Goal: Task Accomplishment & Management: Manage account settings

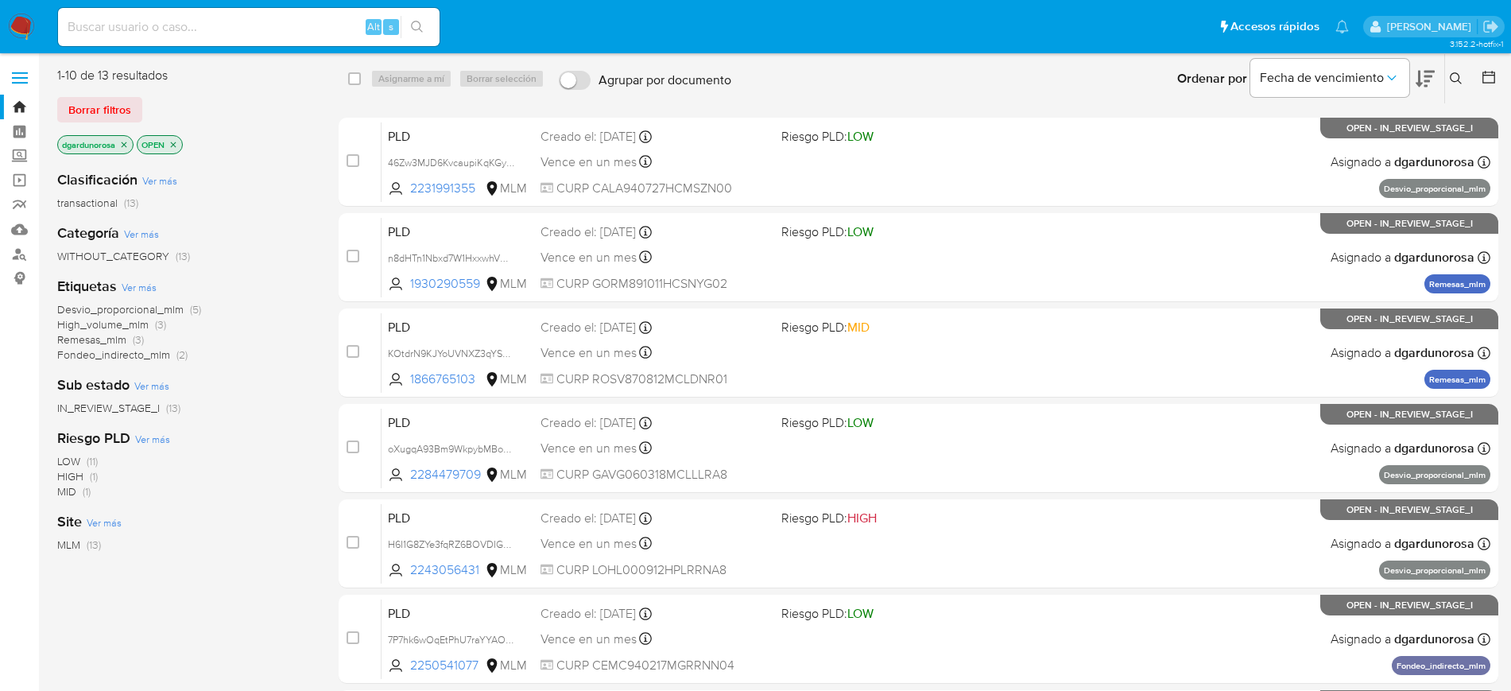
click at [1457, 73] on icon at bounding box center [1456, 78] width 12 height 12
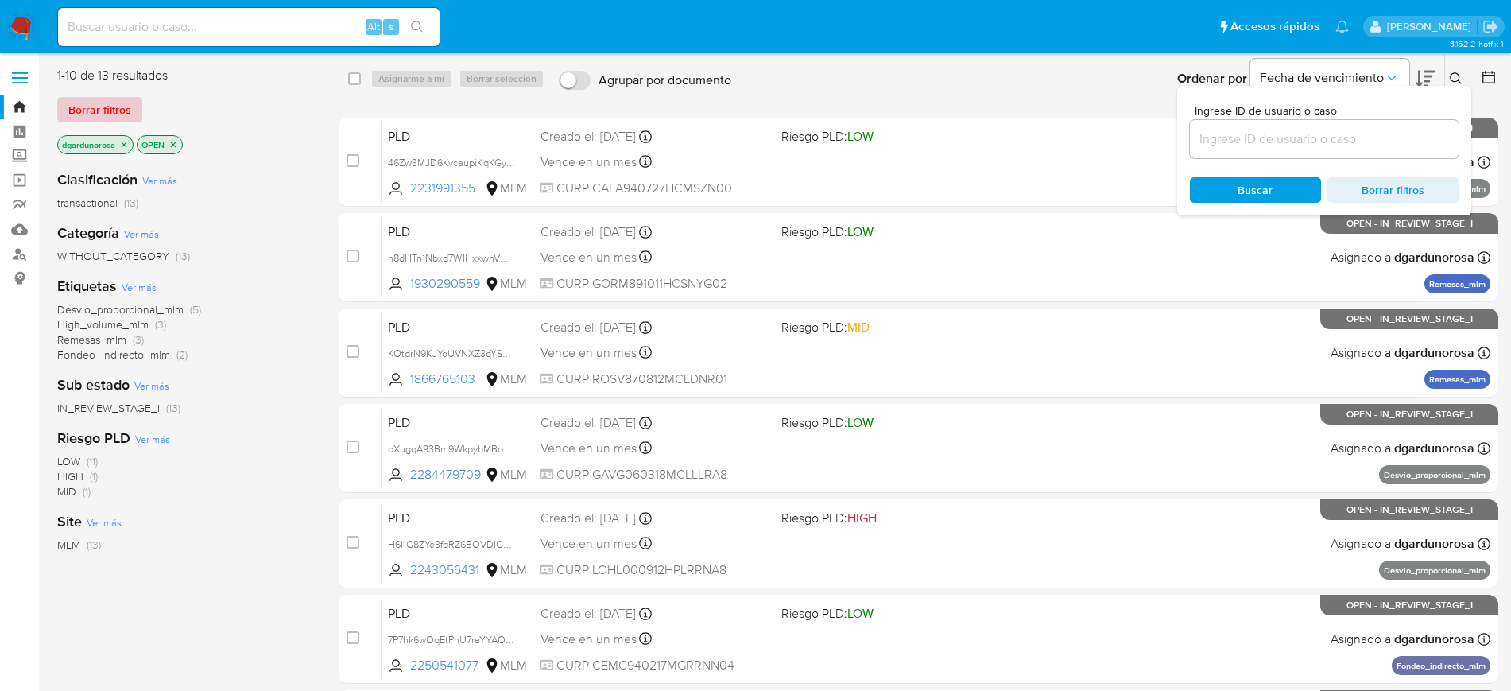
click at [85, 115] on span "Borrar filtros" at bounding box center [99, 110] width 63 height 22
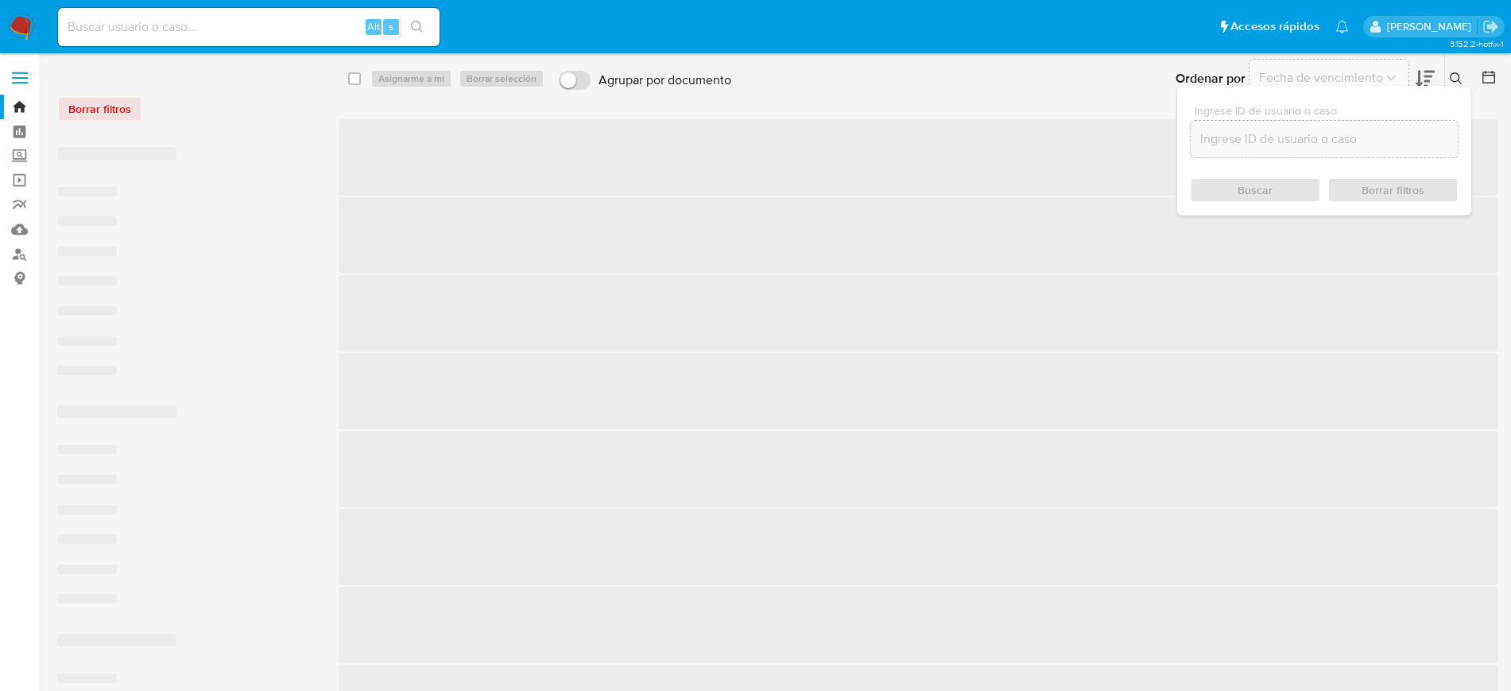
click at [1313, 145] on input at bounding box center [1324, 139] width 267 height 21
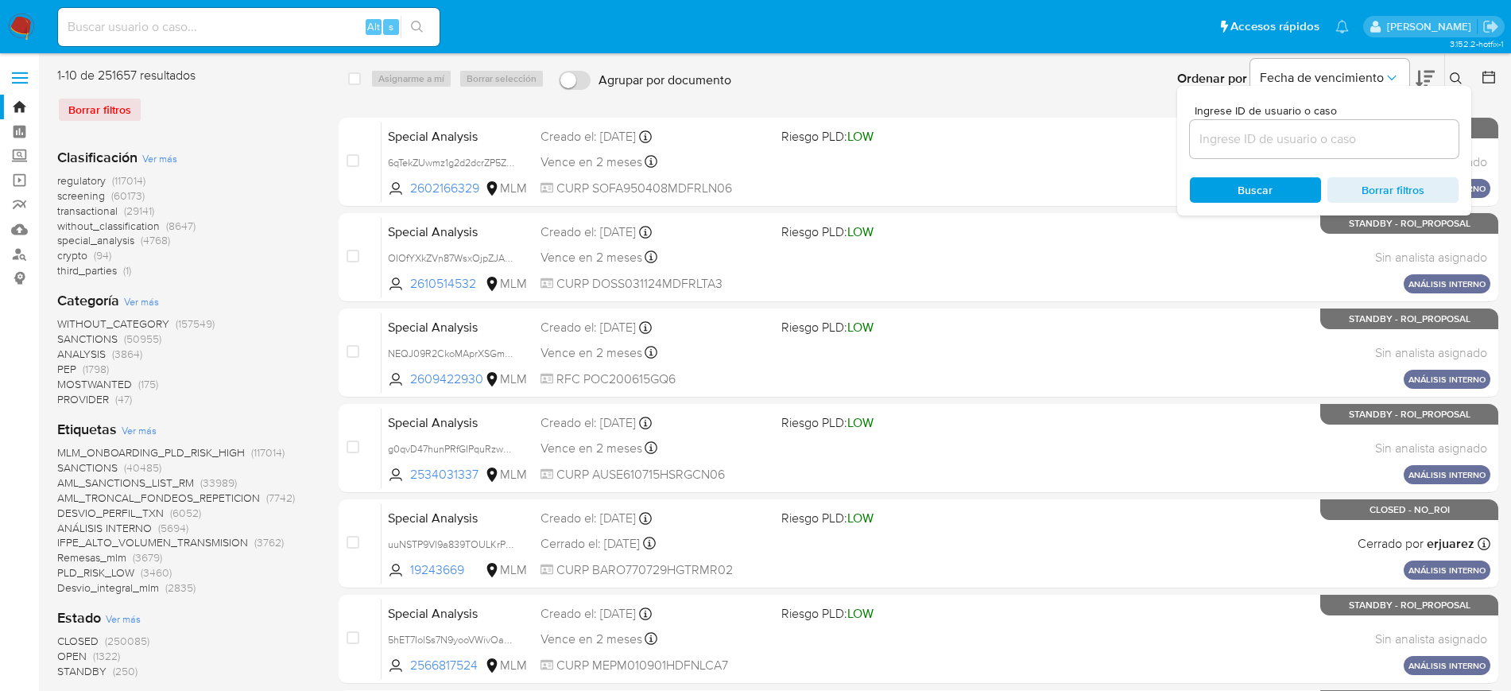
click at [1309, 141] on input at bounding box center [1324, 139] width 269 height 21
paste input "2087278468"
type input "2087278468"
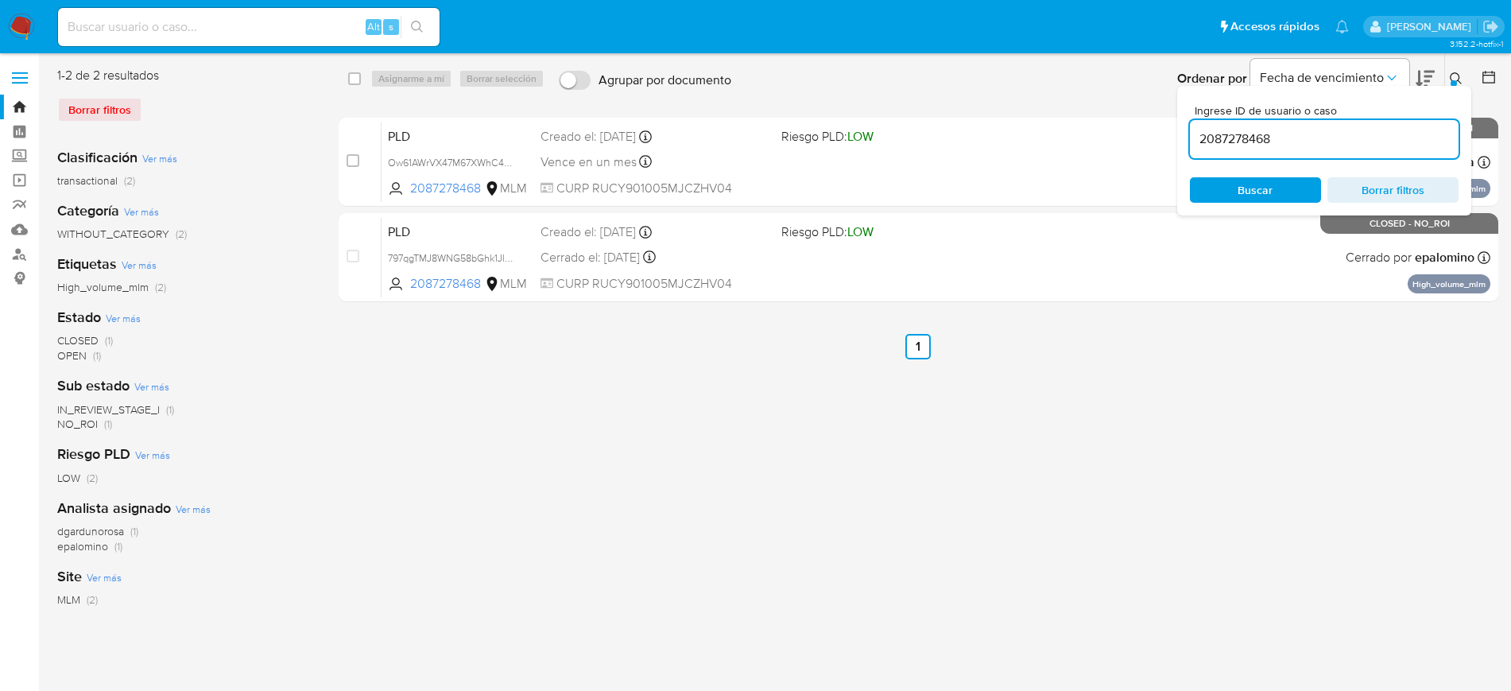
click at [1451, 80] on div at bounding box center [1454, 83] width 6 height 6
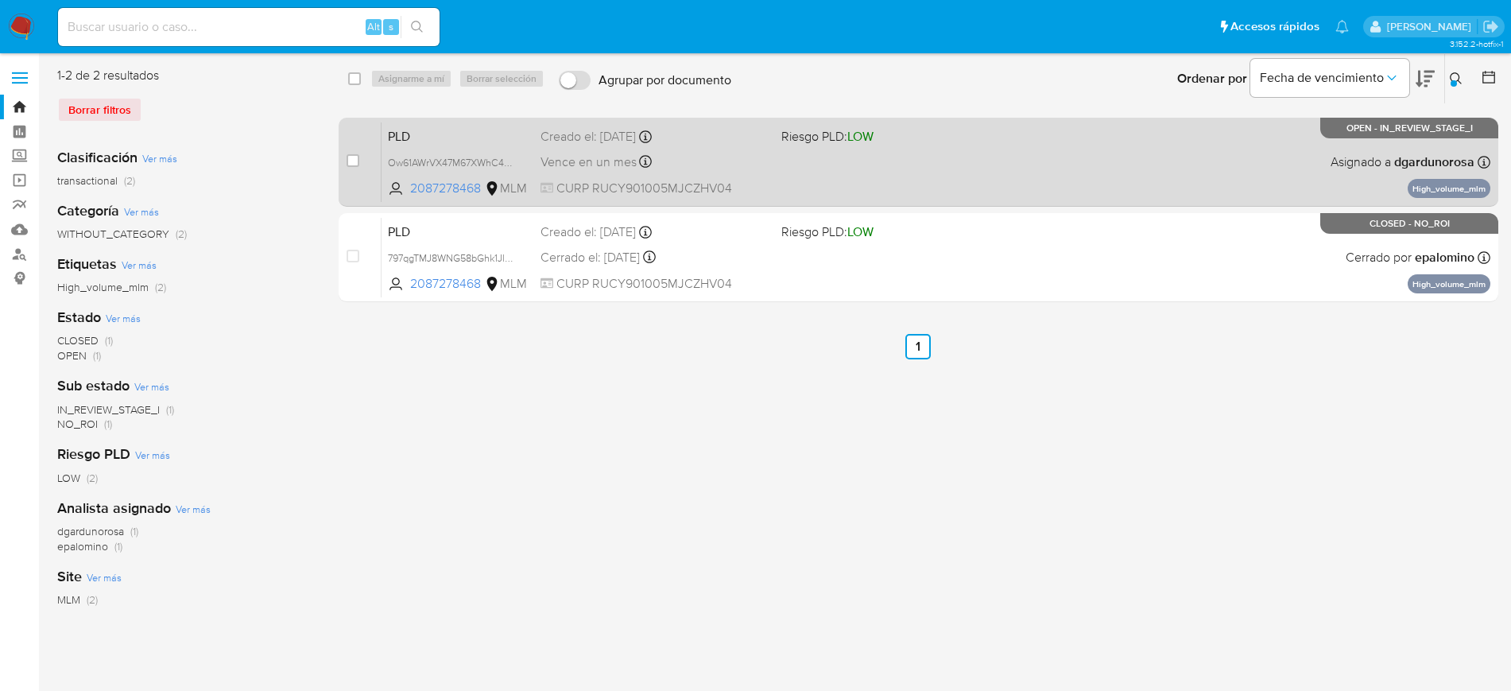
click at [731, 164] on div "Vence en un mes Vence el 10/09/2025 02:04:46" at bounding box center [655, 161] width 228 height 21
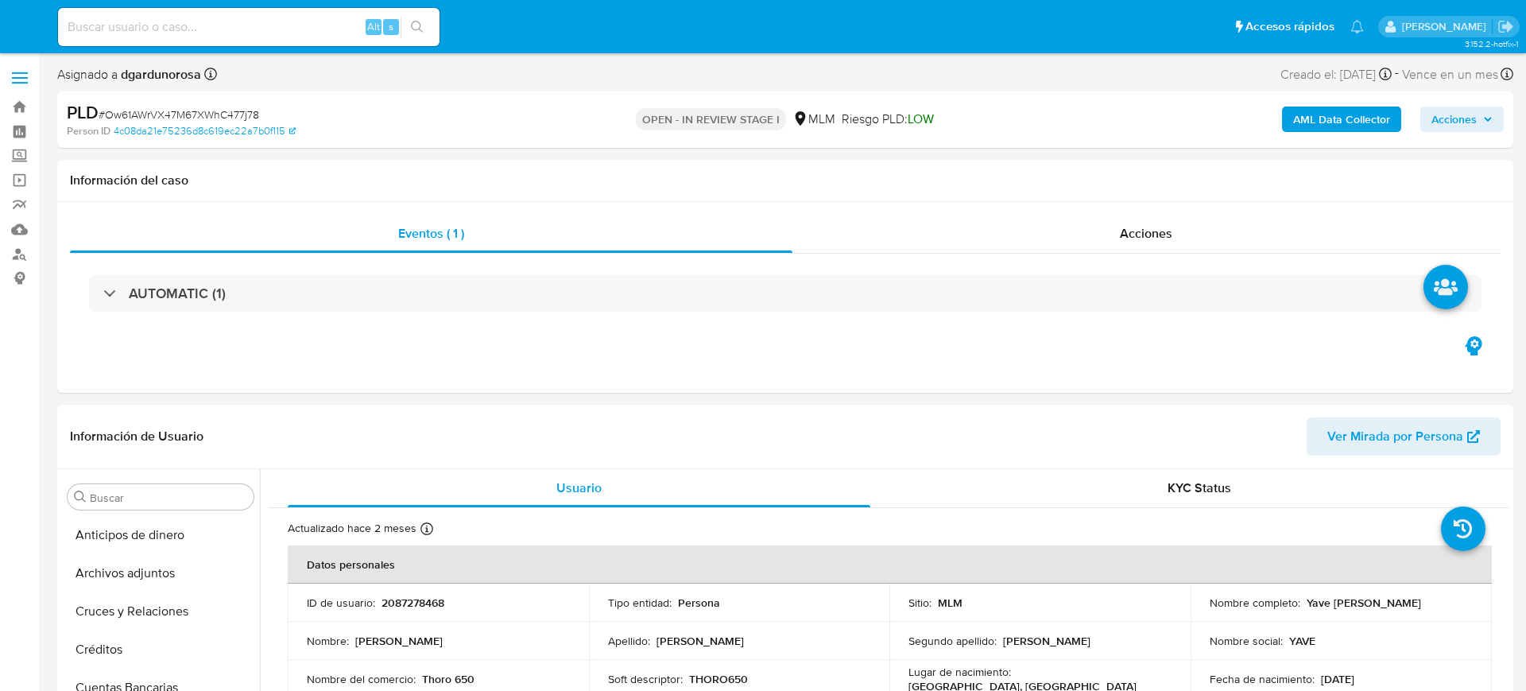
select select "10"
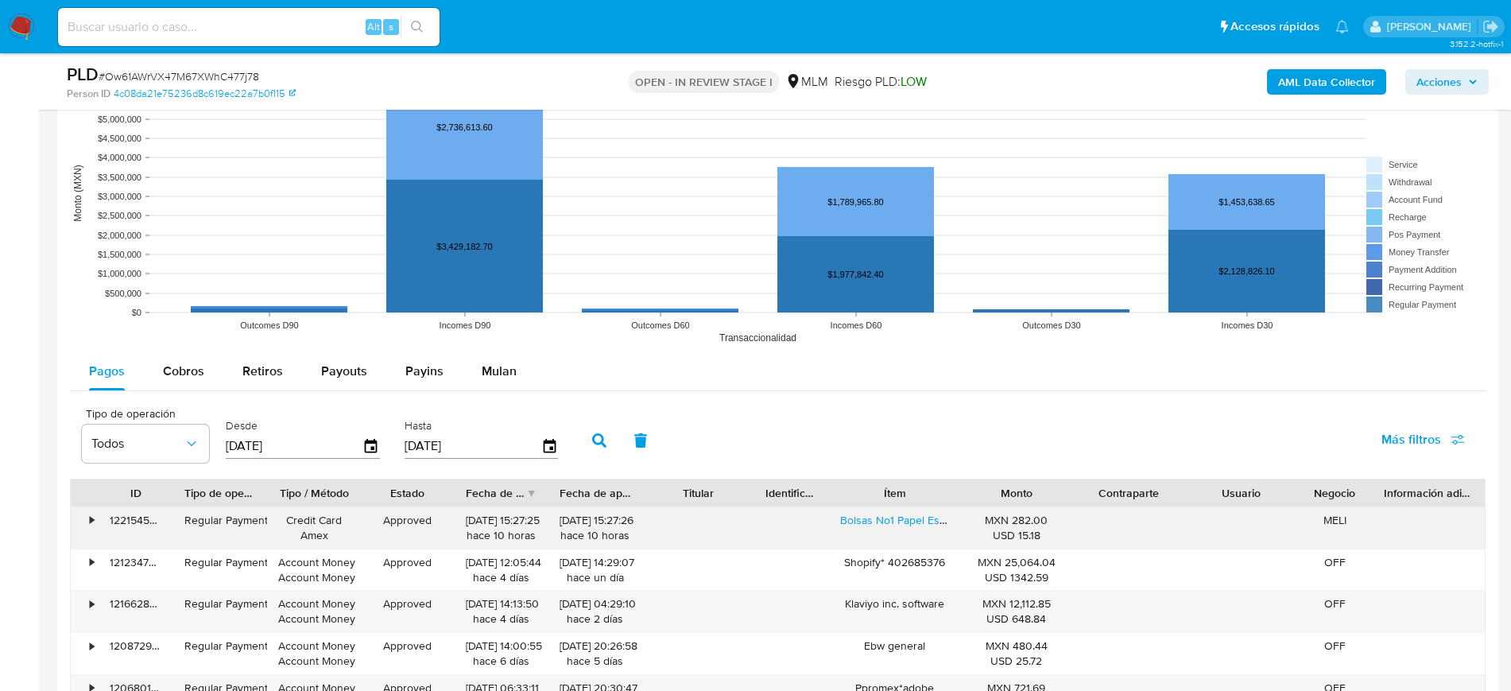
scroll to position [1590, 0]
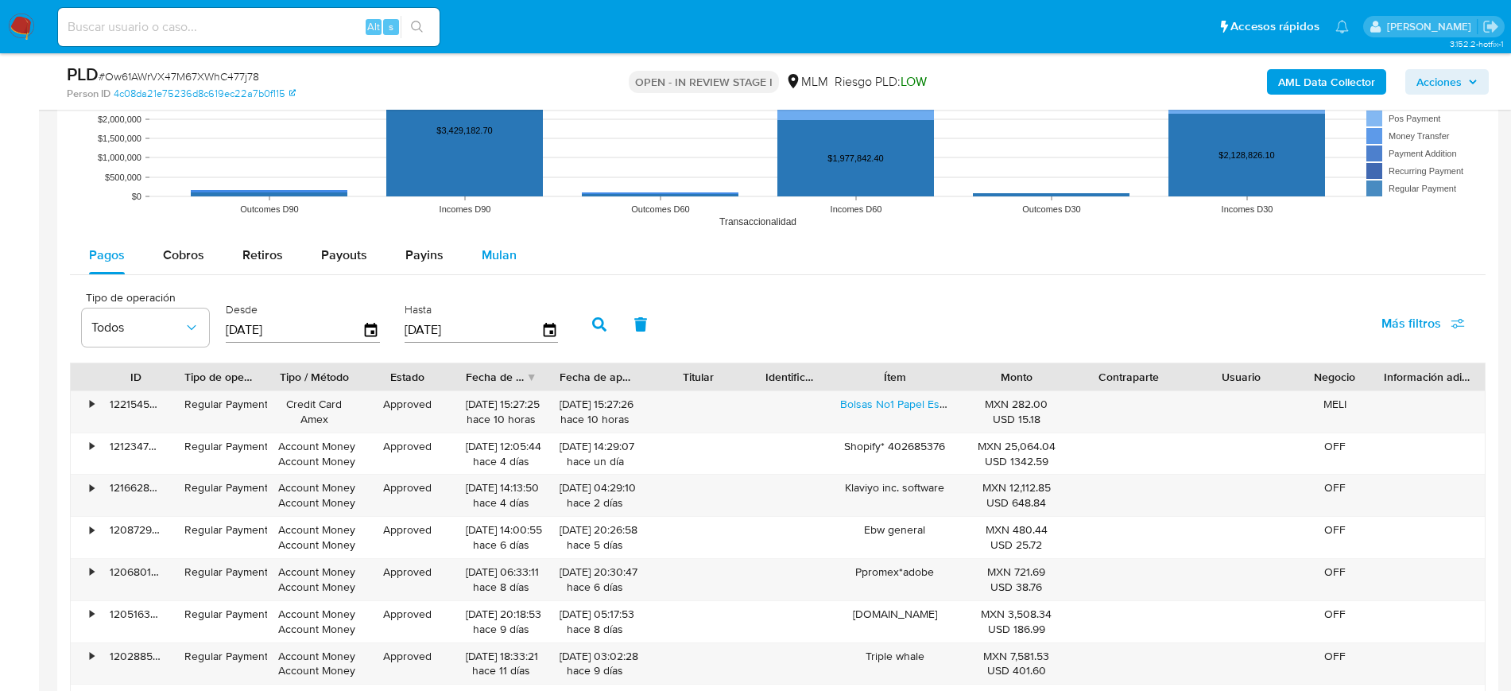
click at [483, 271] on div "Mulan" at bounding box center [499, 255] width 35 height 38
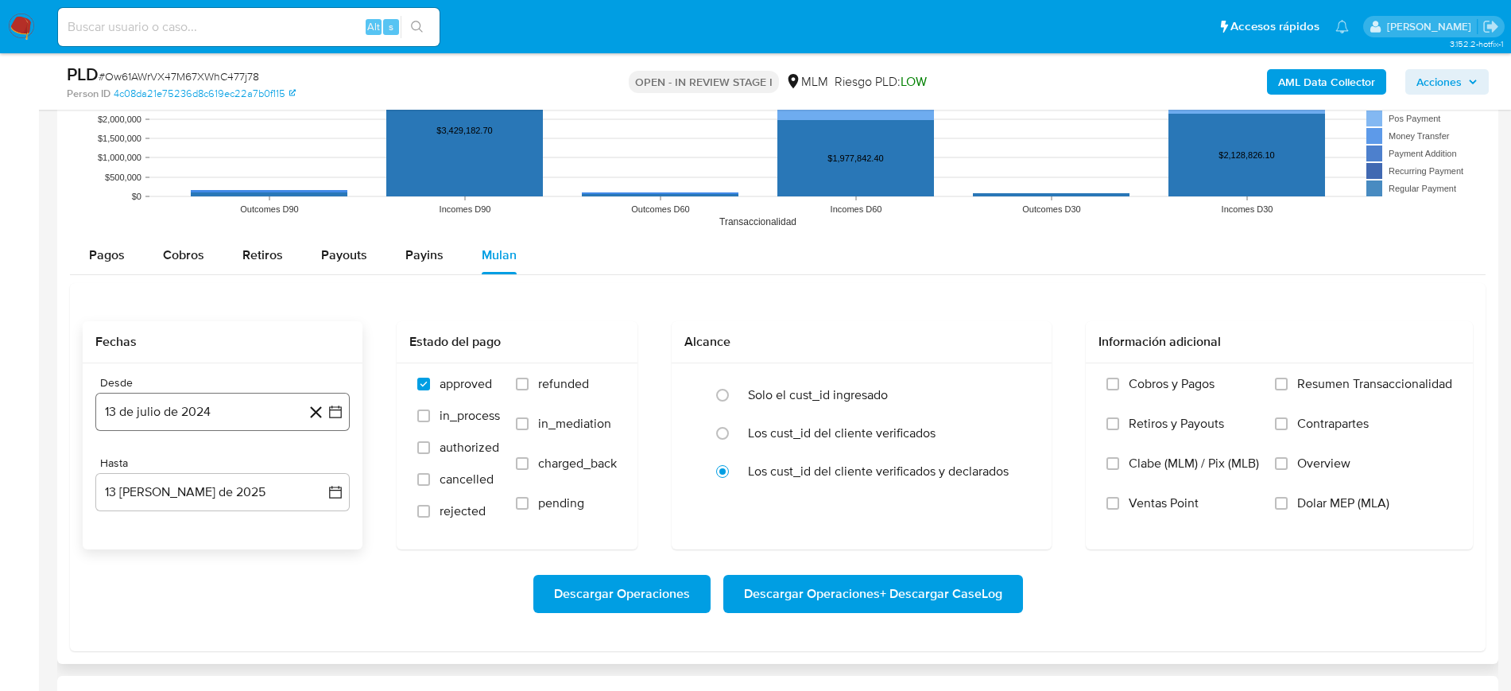
click at [338, 410] on icon "button" at bounding box center [336, 412] width 16 height 16
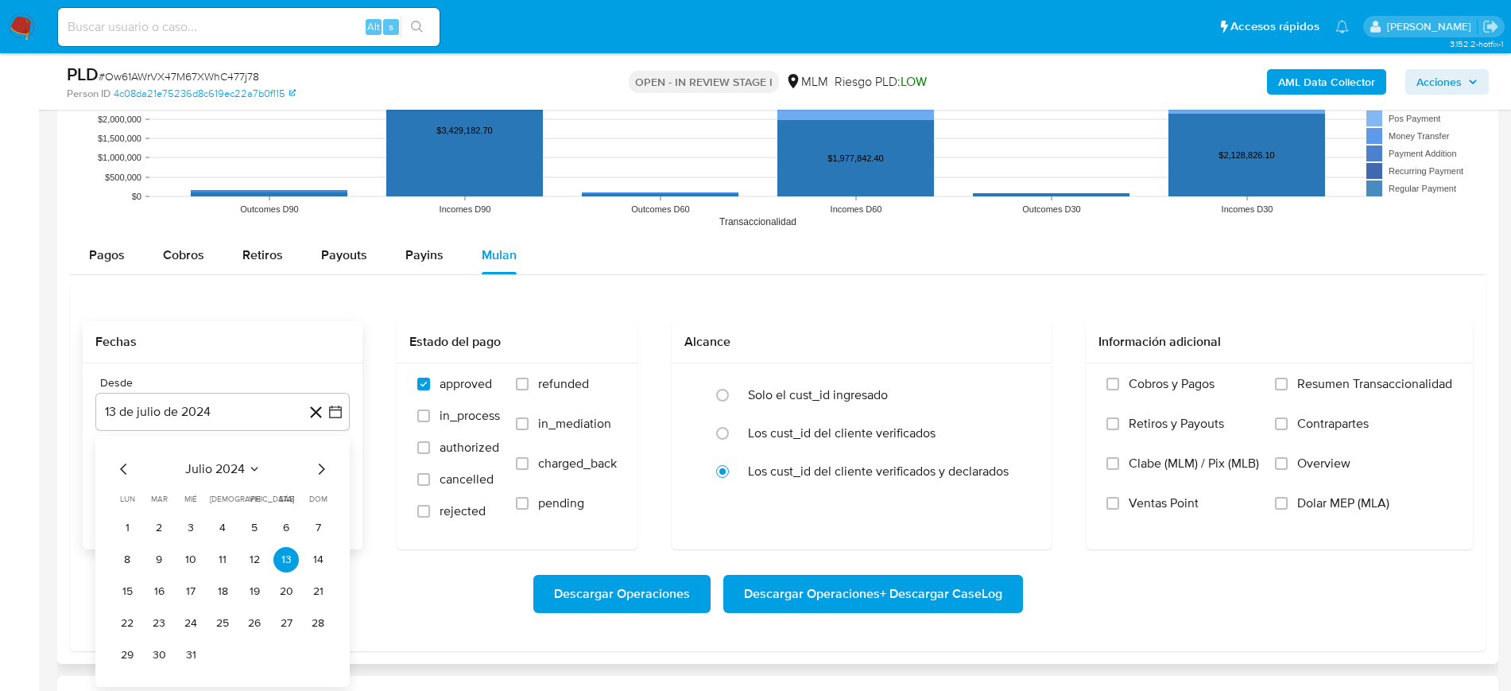
click at [256, 469] on icon "Seleccionar mes y año" at bounding box center [254, 469] width 13 height 13
click at [325, 464] on icon "Año siguiente" at bounding box center [317, 469] width 19 height 19
click at [163, 532] on button "ene" at bounding box center [152, 526] width 45 height 25
click at [193, 525] on button "1" at bounding box center [190, 527] width 25 height 25
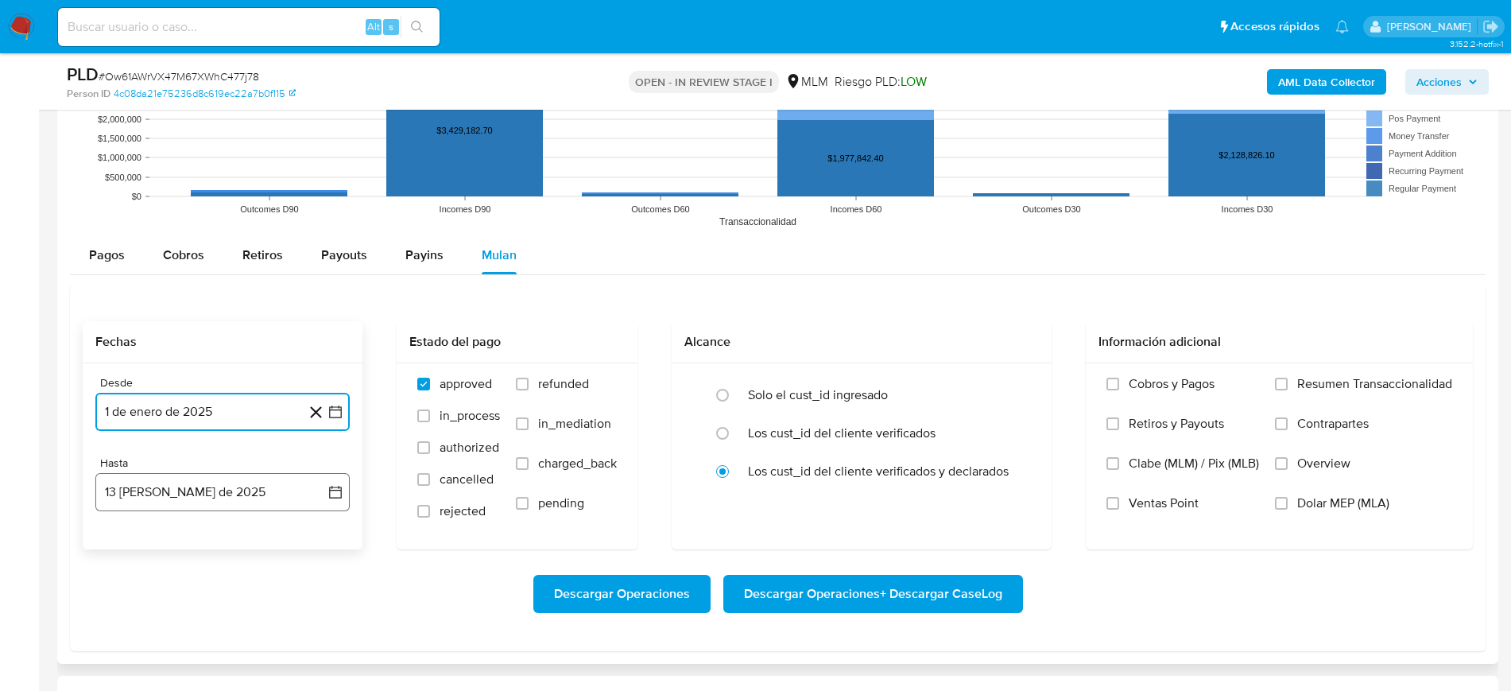
click at [334, 493] on icon "button" at bounding box center [336, 492] width 16 height 16
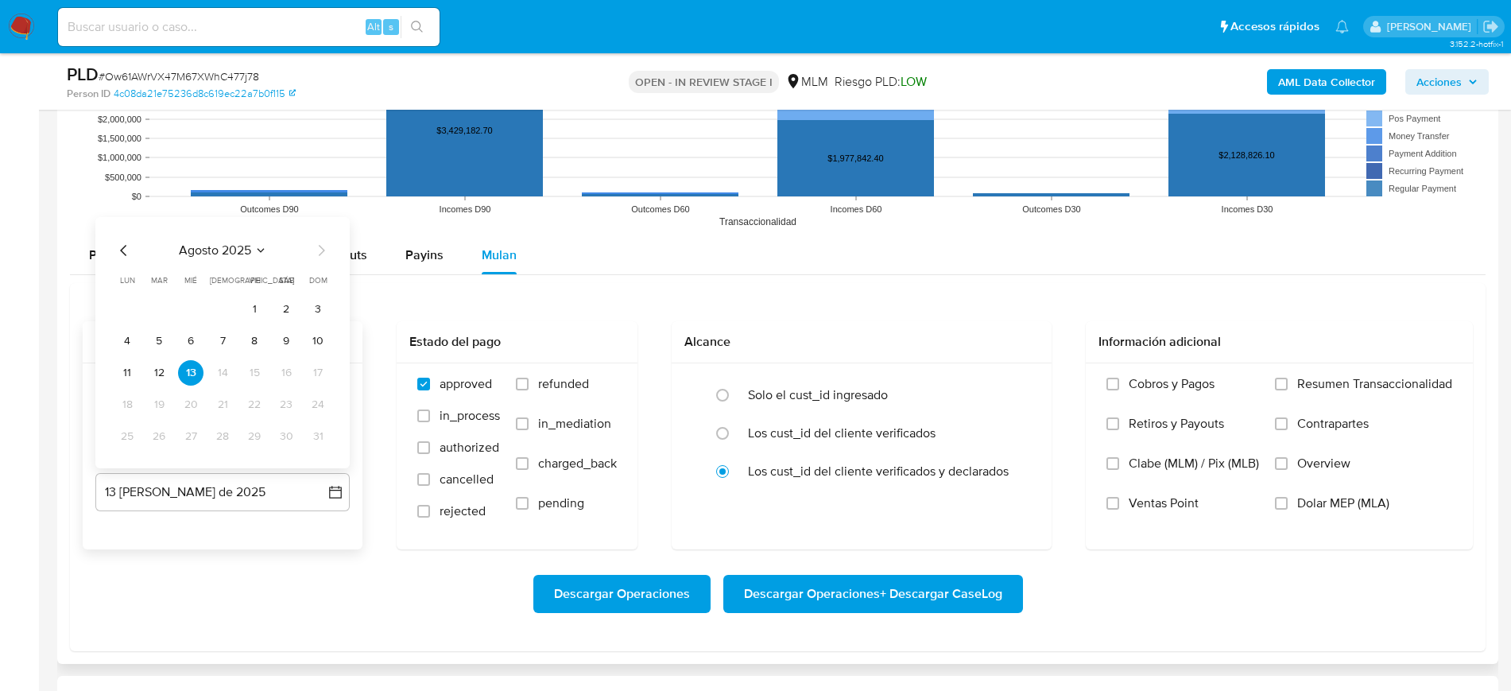
click at [126, 250] on icon "Mes anterior" at bounding box center [123, 250] width 19 height 19
click at [227, 441] on button "31" at bounding box center [222, 436] width 25 height 25
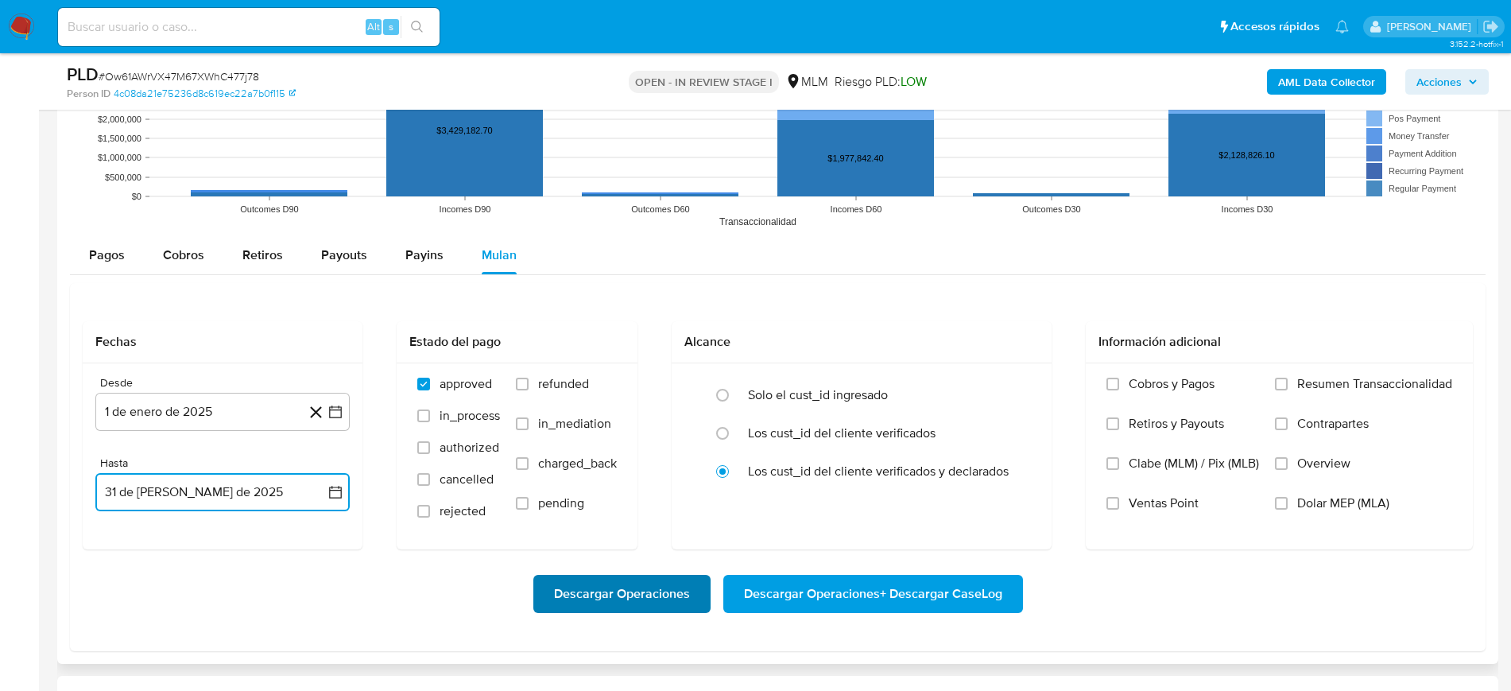
click at [616, 583] on span "Descargar Operaciones" at bounding box center [622, 593] width 136 height 35
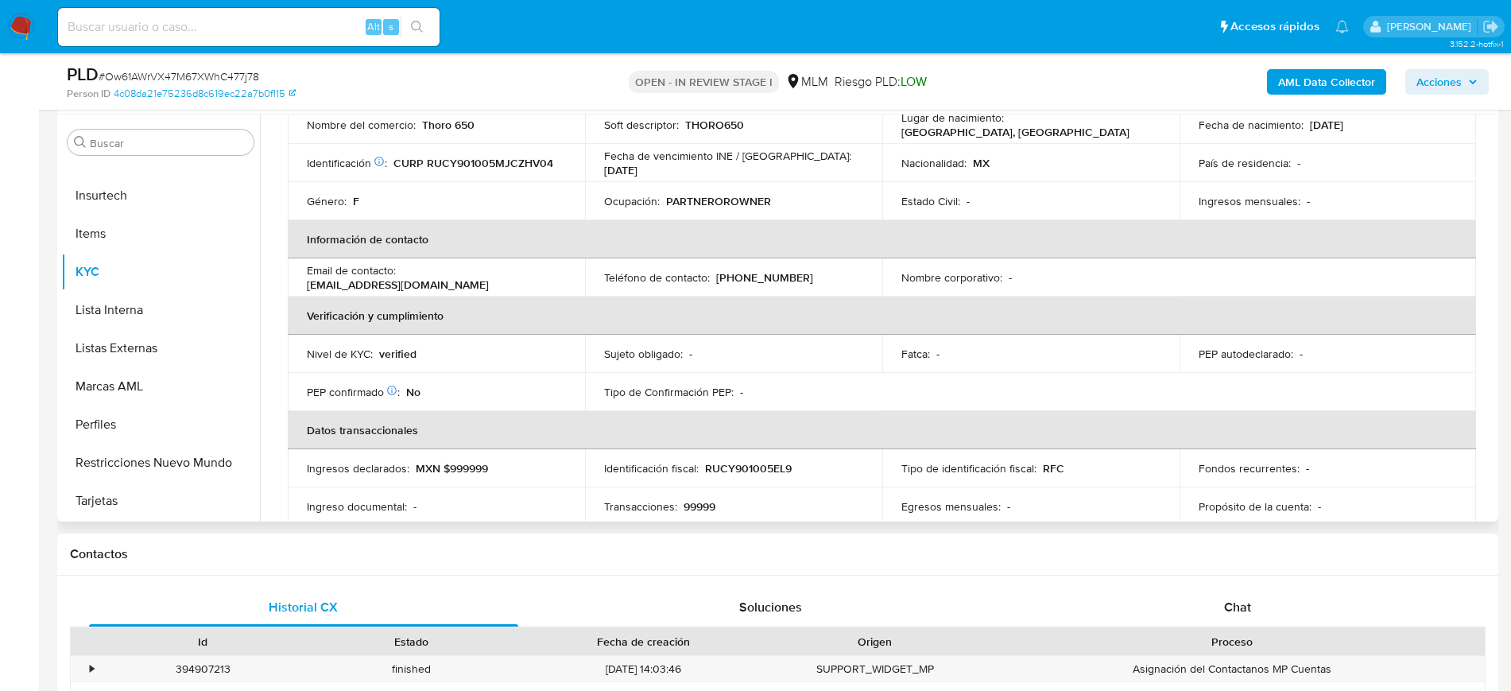
scroll to position [0, 0]
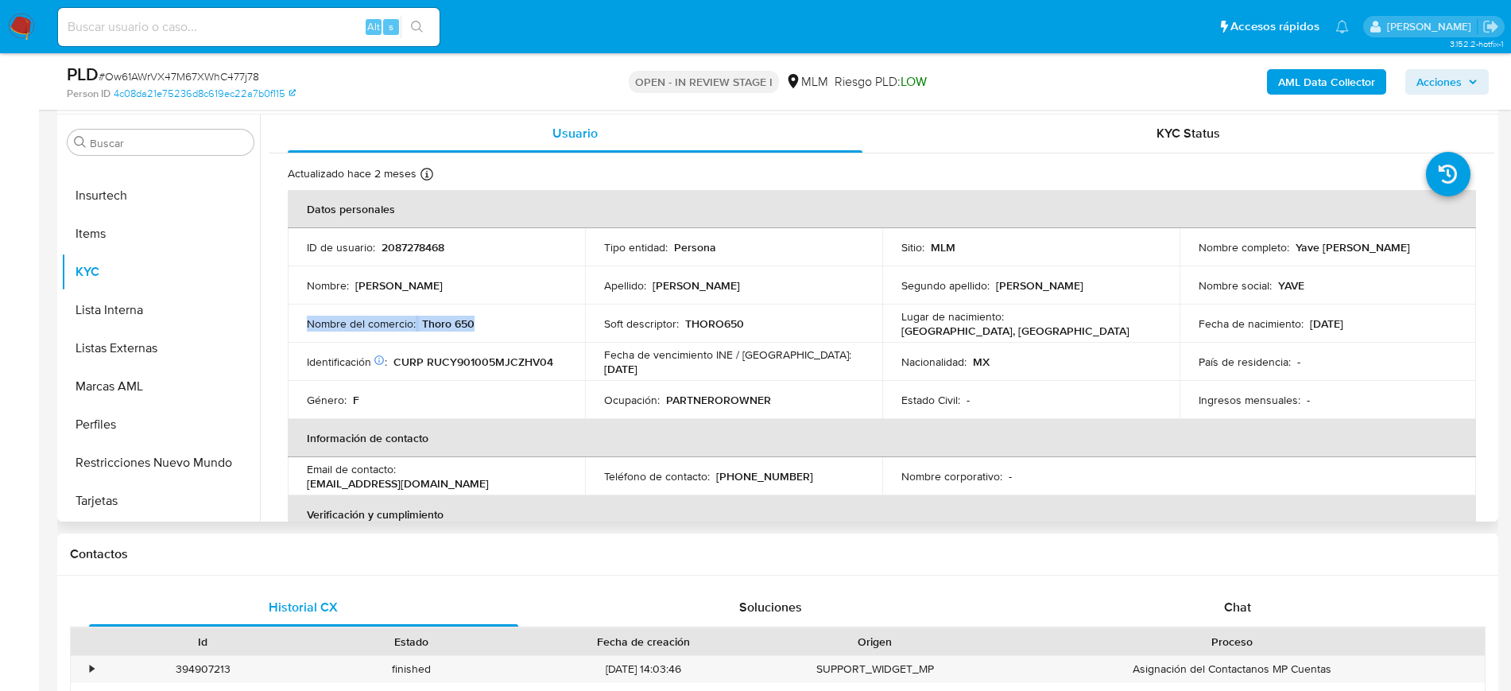
drag, startPoint x: 471, startPoint y: 326, endPoint x: 300, endPoint y: 326, distance: 171.7
click at [300, 326] on td "Nombre del comercio : Thoro 650" at bounding box center [436, 324] width 297 height 38
copy div "Nombre del comercio : Thoro 650"
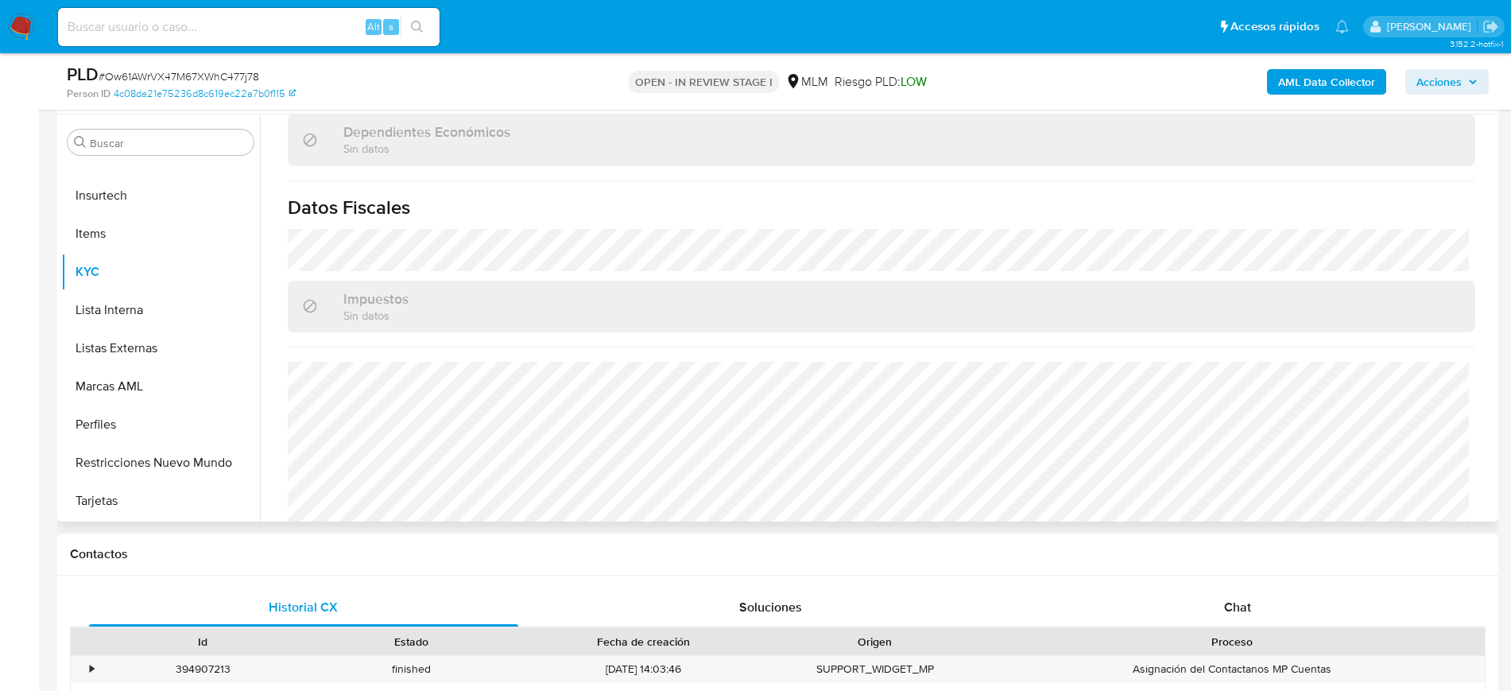
scroll to position [983, 0]
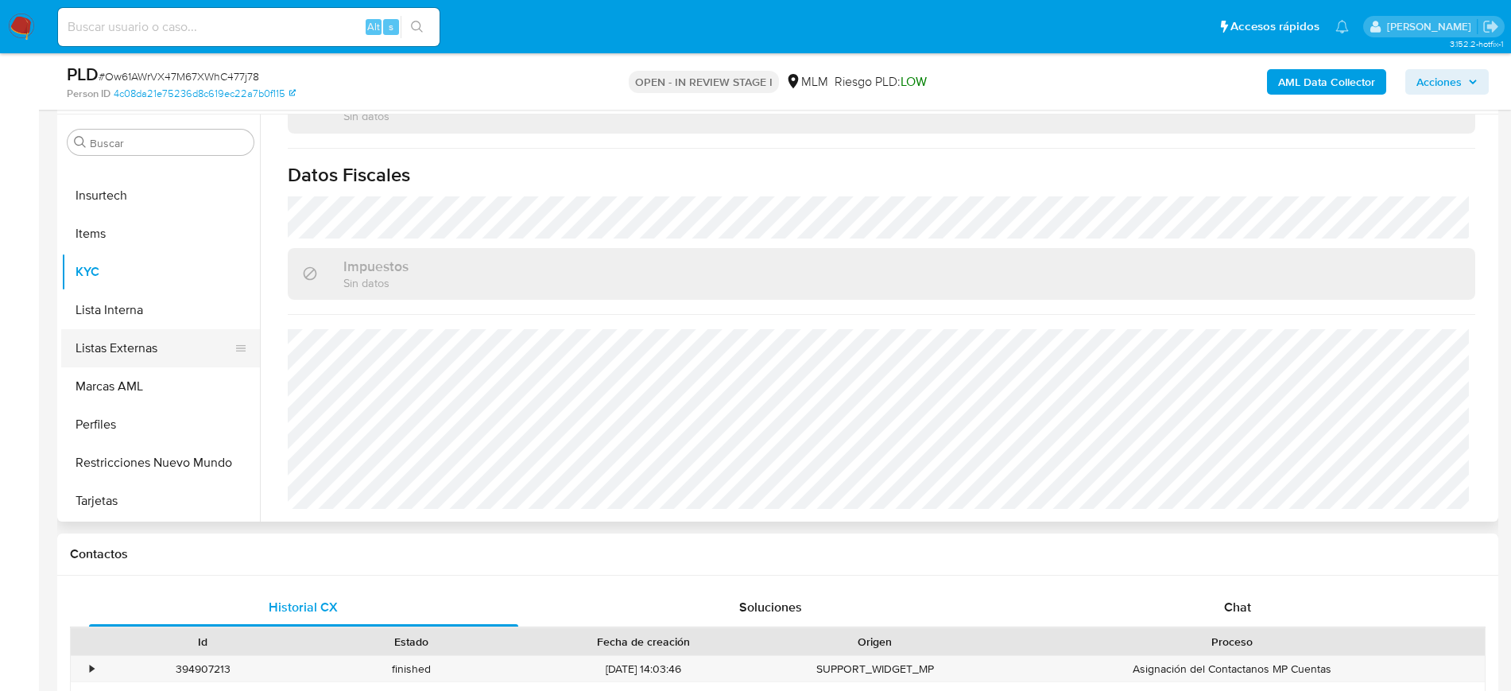
click at [142, 347] on button "Listas Externas" at bounding box center [154, 348] width 186 height 38
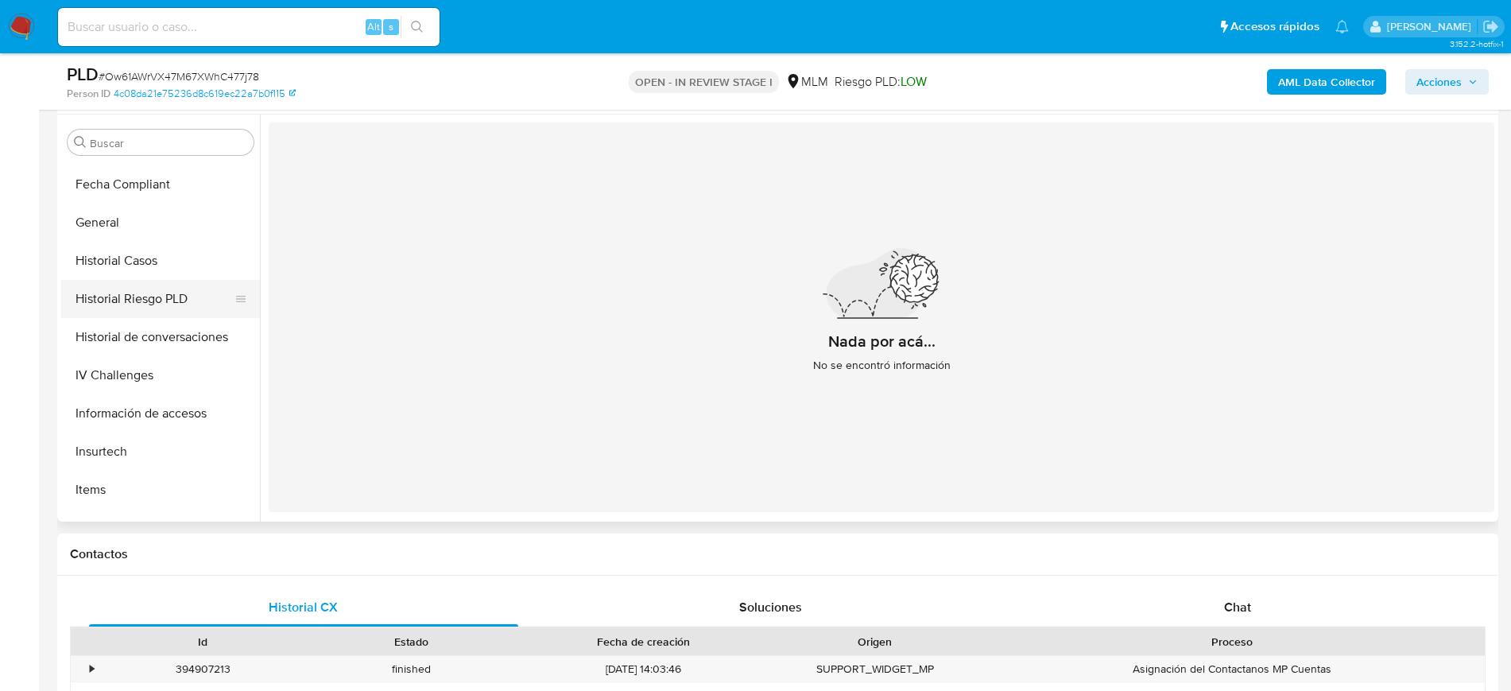
scroll to position [336, 0]
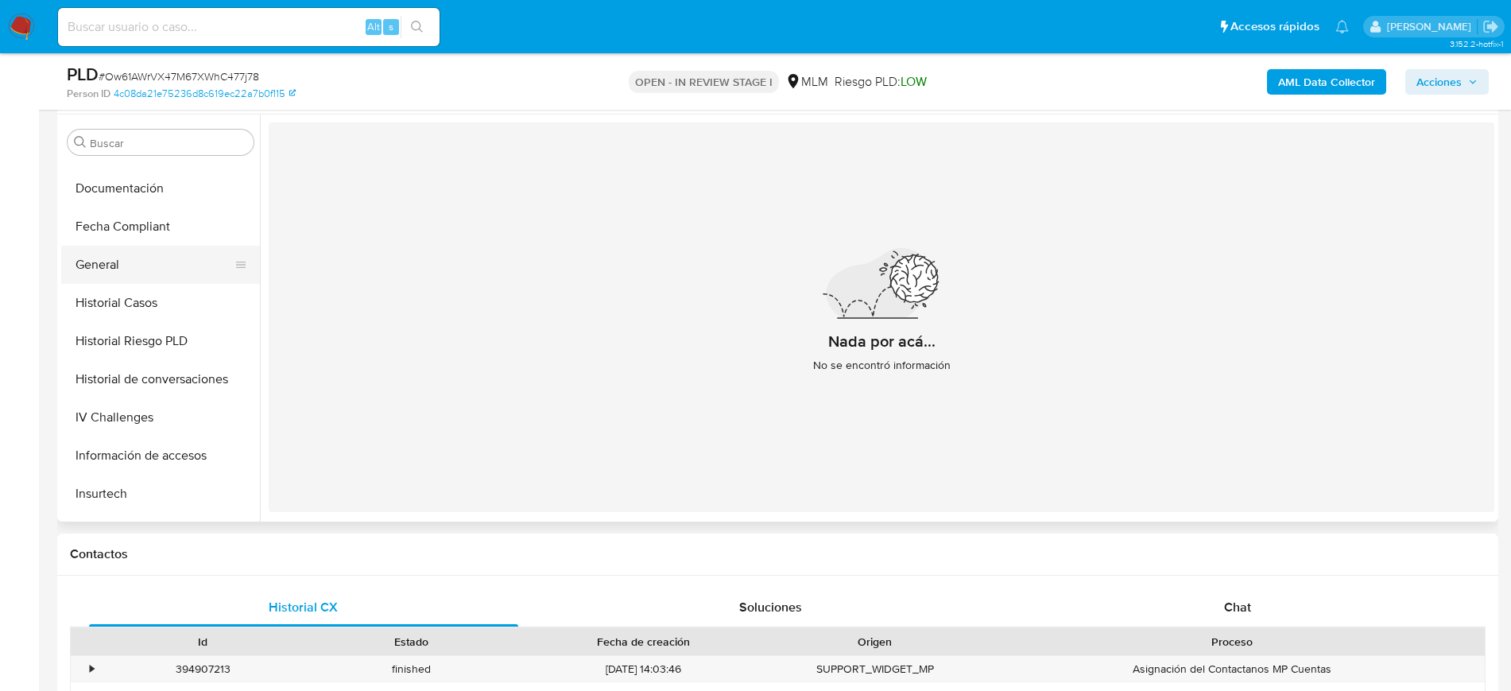
click at [118, 268] on button "General" at bounding box center [154, 265] width 186 height 38
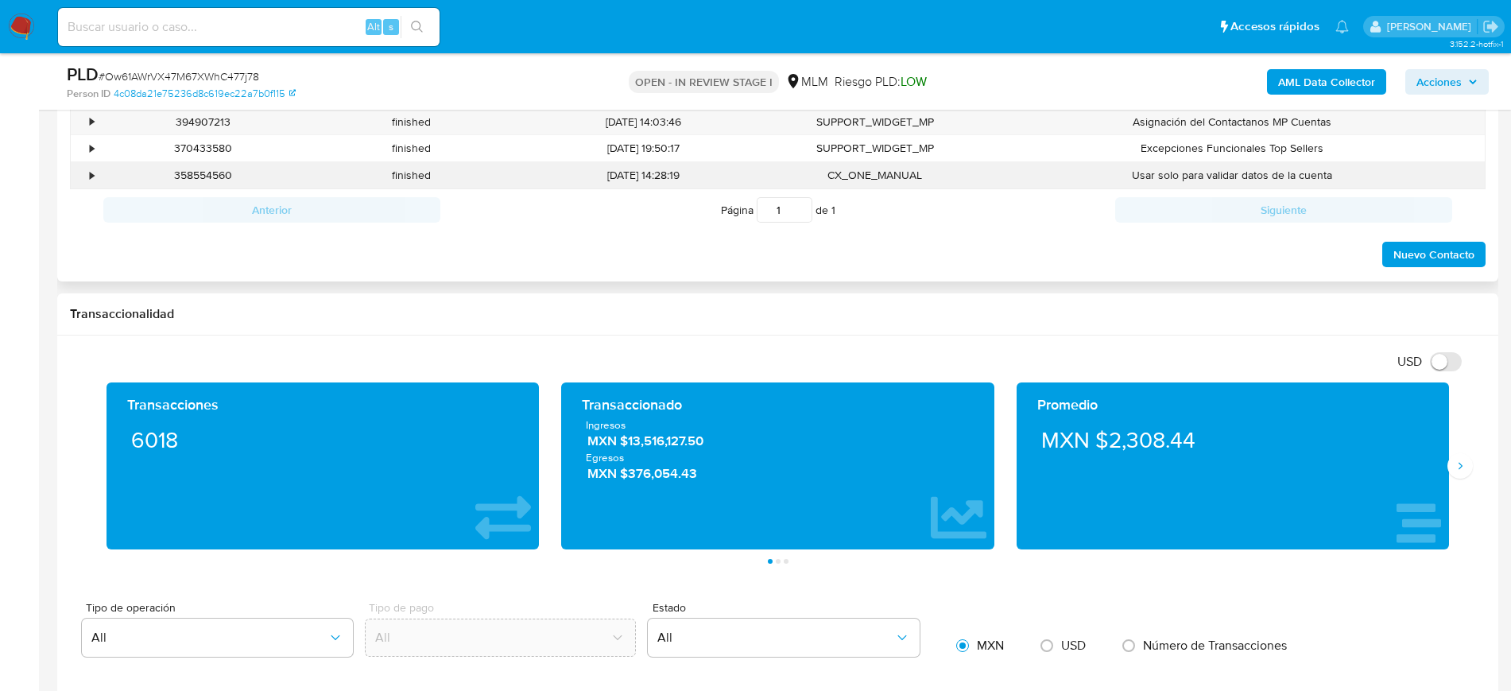
scroll to position [994, 0]
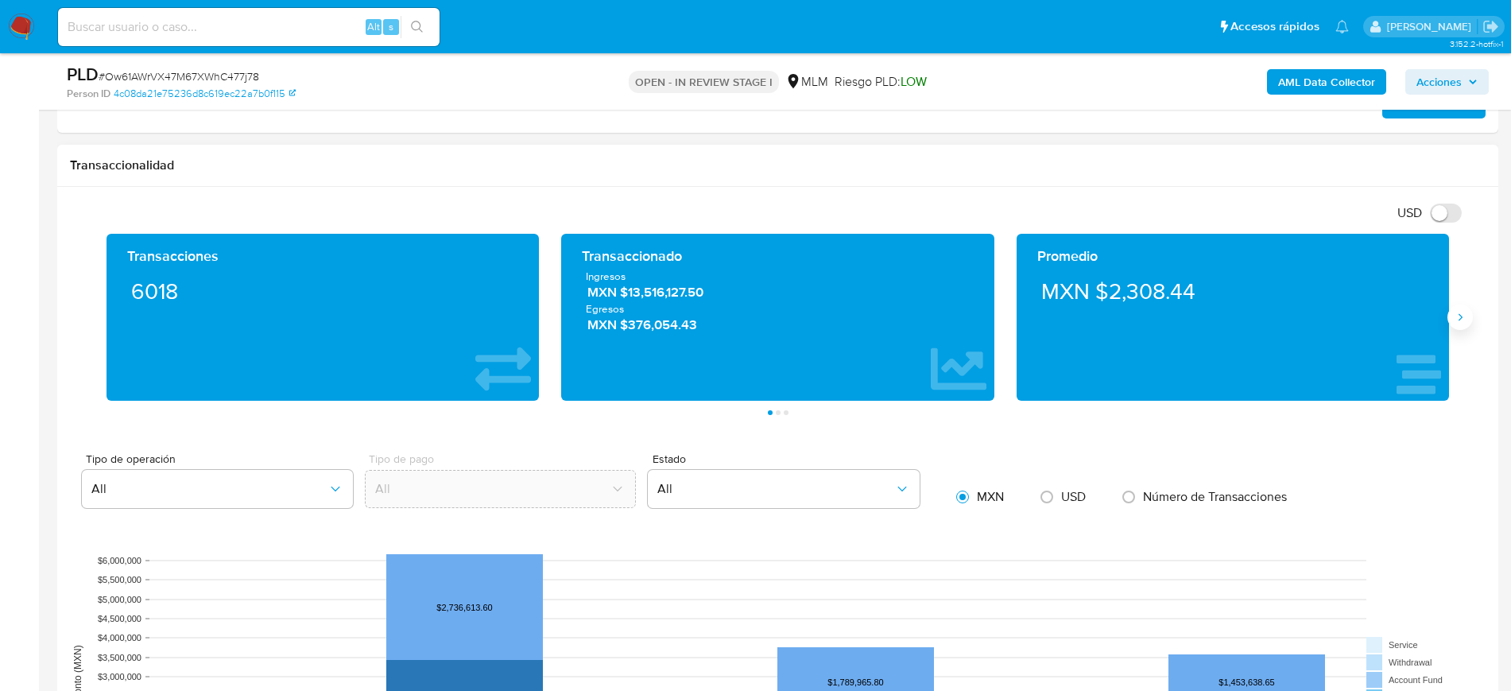
click at [1461, 319] on icon "Siguiente" at bounding box center [1460, 317] width 13 height 13
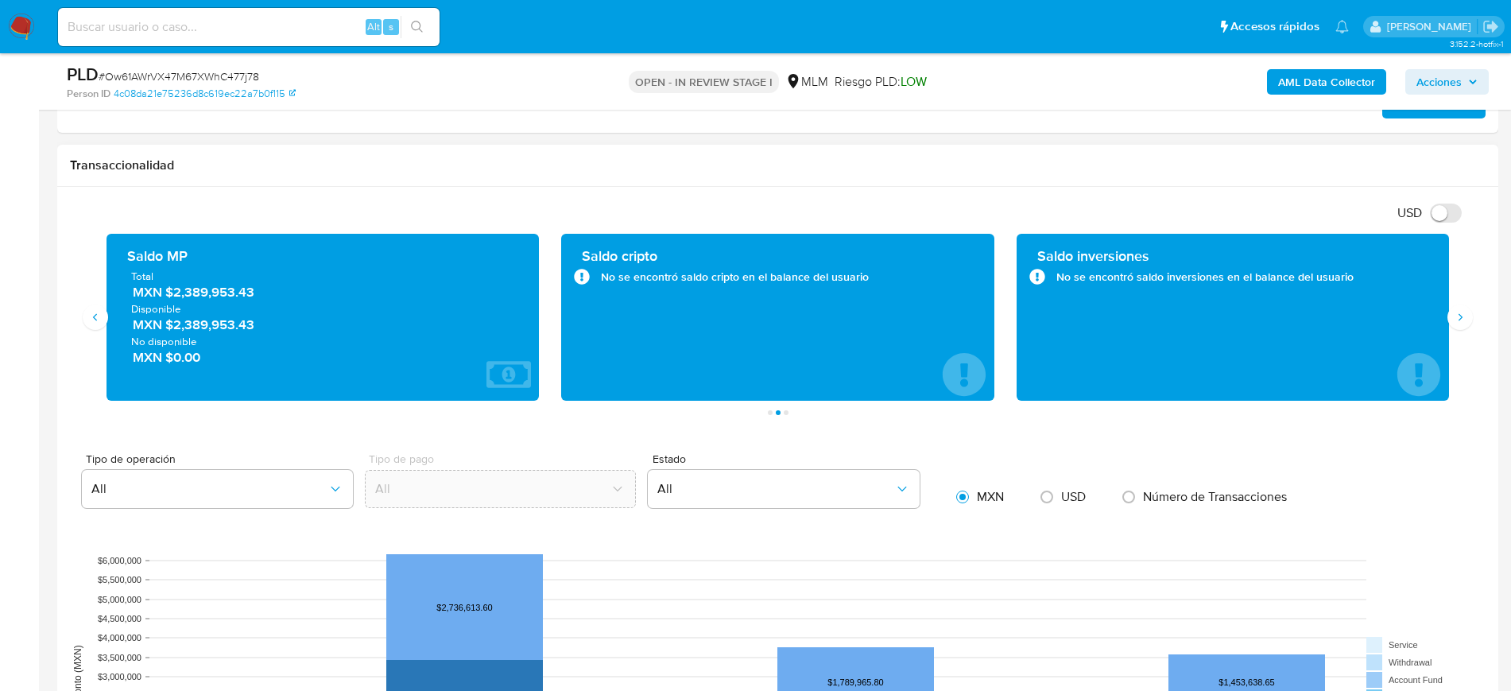
drag, startPoint x: 261, startPoint y: 294, endPoint x: 161, endPoint y: 294, distance: 99.4
click at [161, 294] on span "MXN $2,389,953.43" at bounding box center [324, 292] width 382 height 18
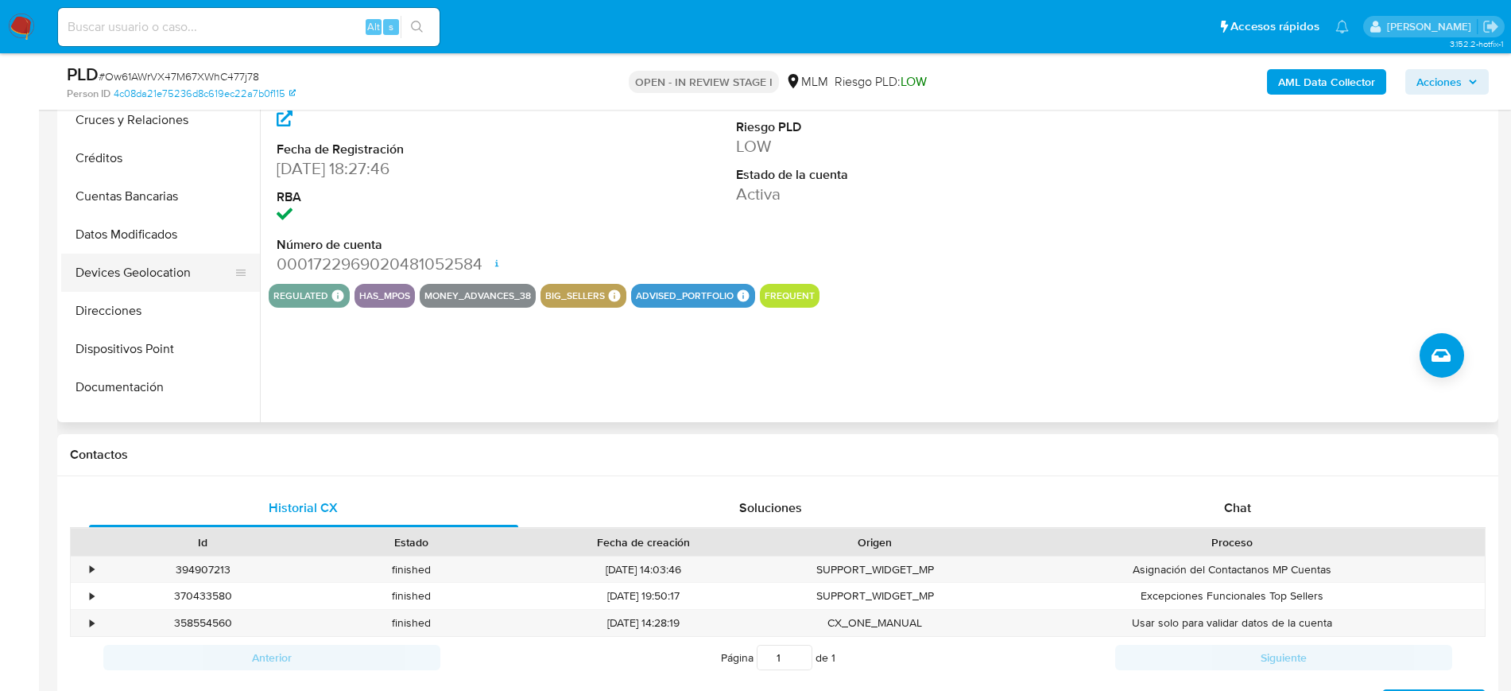
scroll to position [0, 0]
click at [153, 304] on button "Devices Geolocation" at bounding box center [154, 310] width 186 height 38
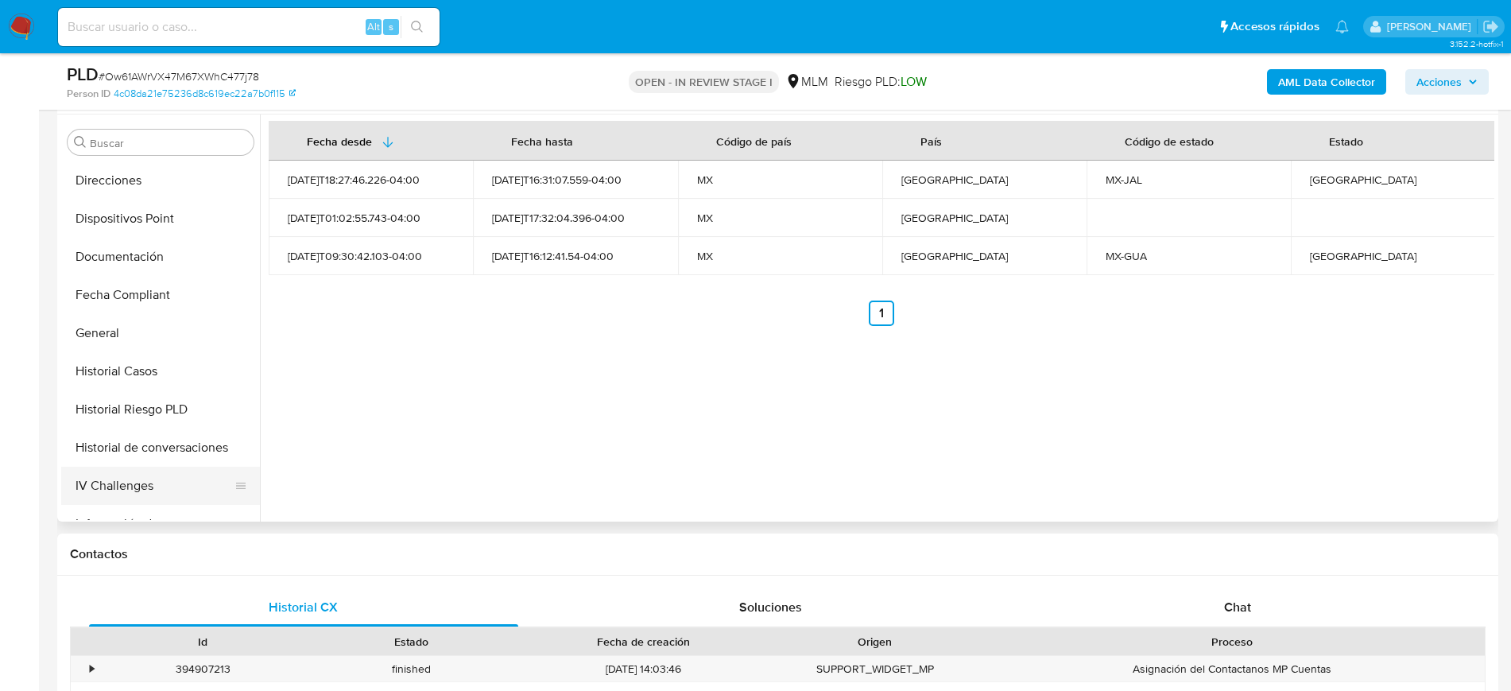
scroll to position [398, 0]
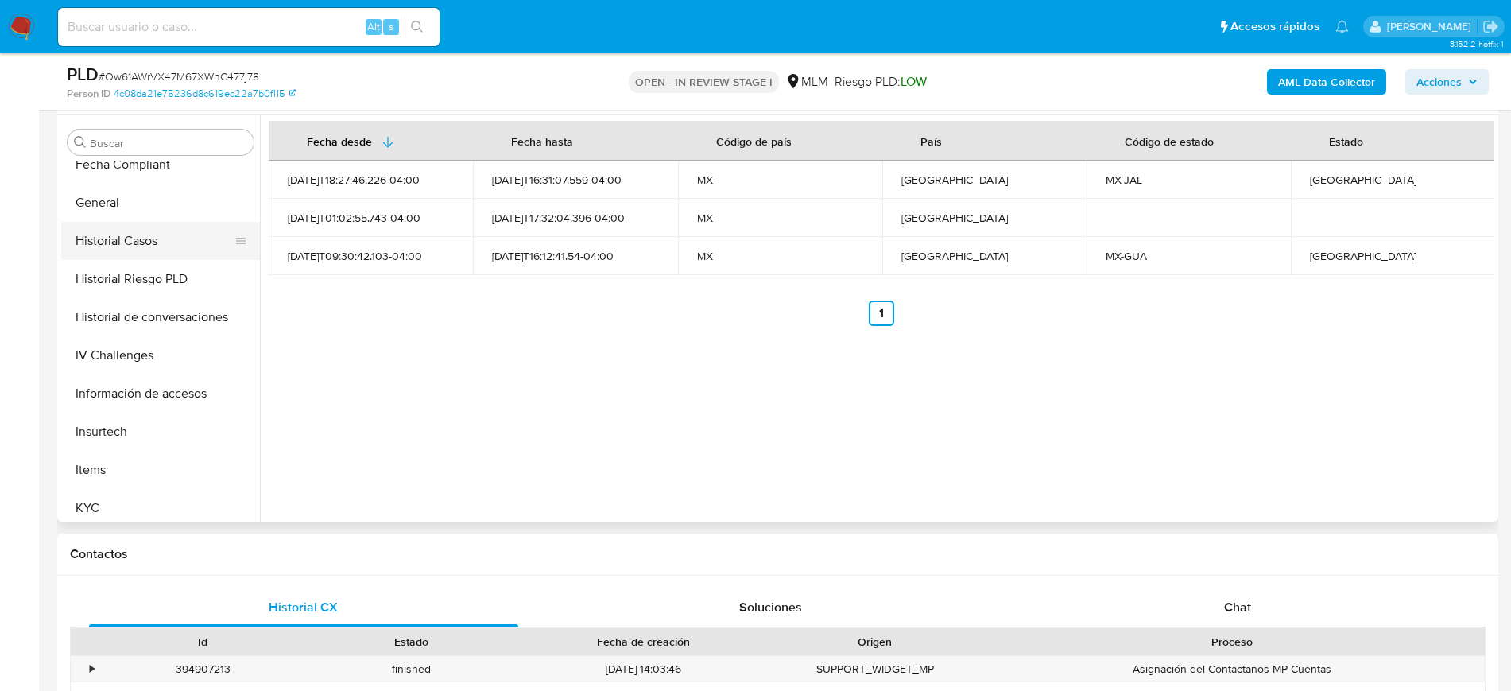
click at [145, 246] on button "Historial Casos" at bounding box center [154, 241] width 186 height 38
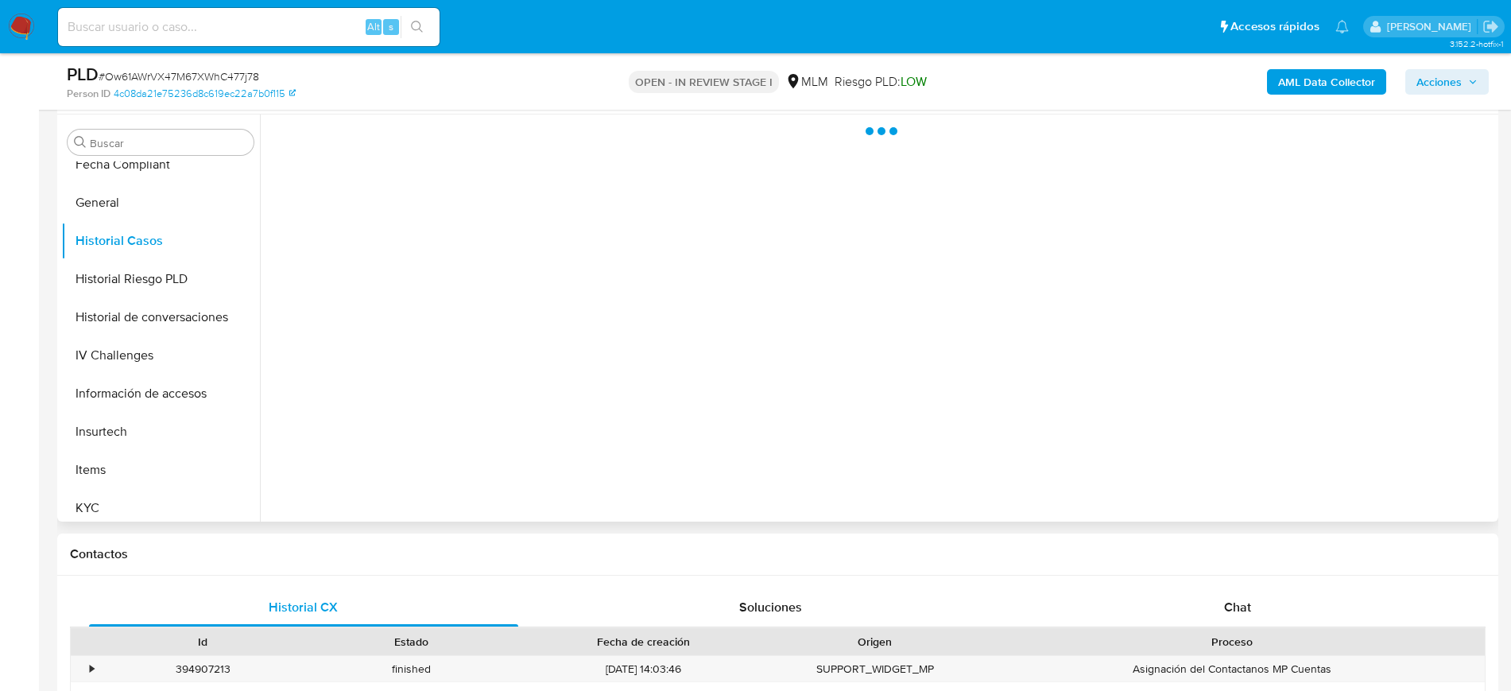
scroll to position [199, 0]
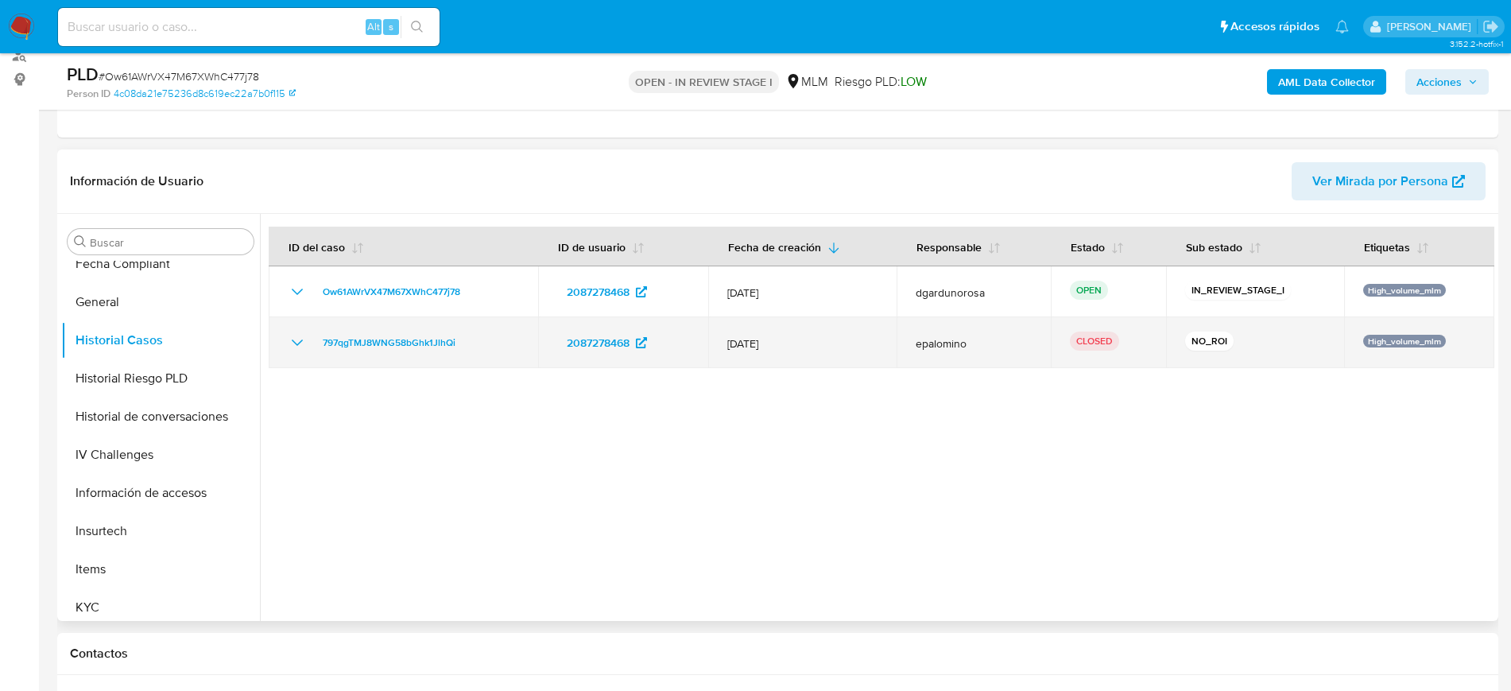
click at [301, 340] on icon "Mostrar/Ocultar" at bounding box center [297, 342] width 11 height 6
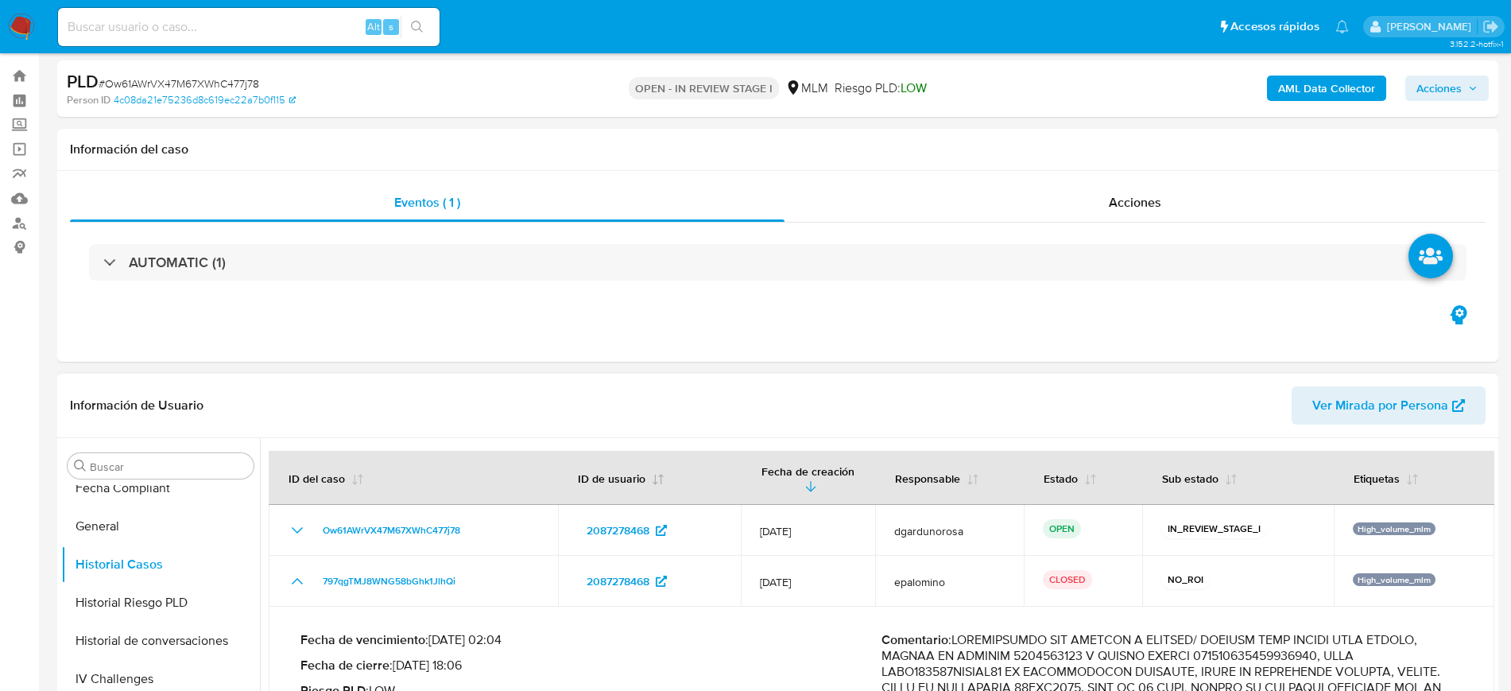
scroll to position [0, 0]
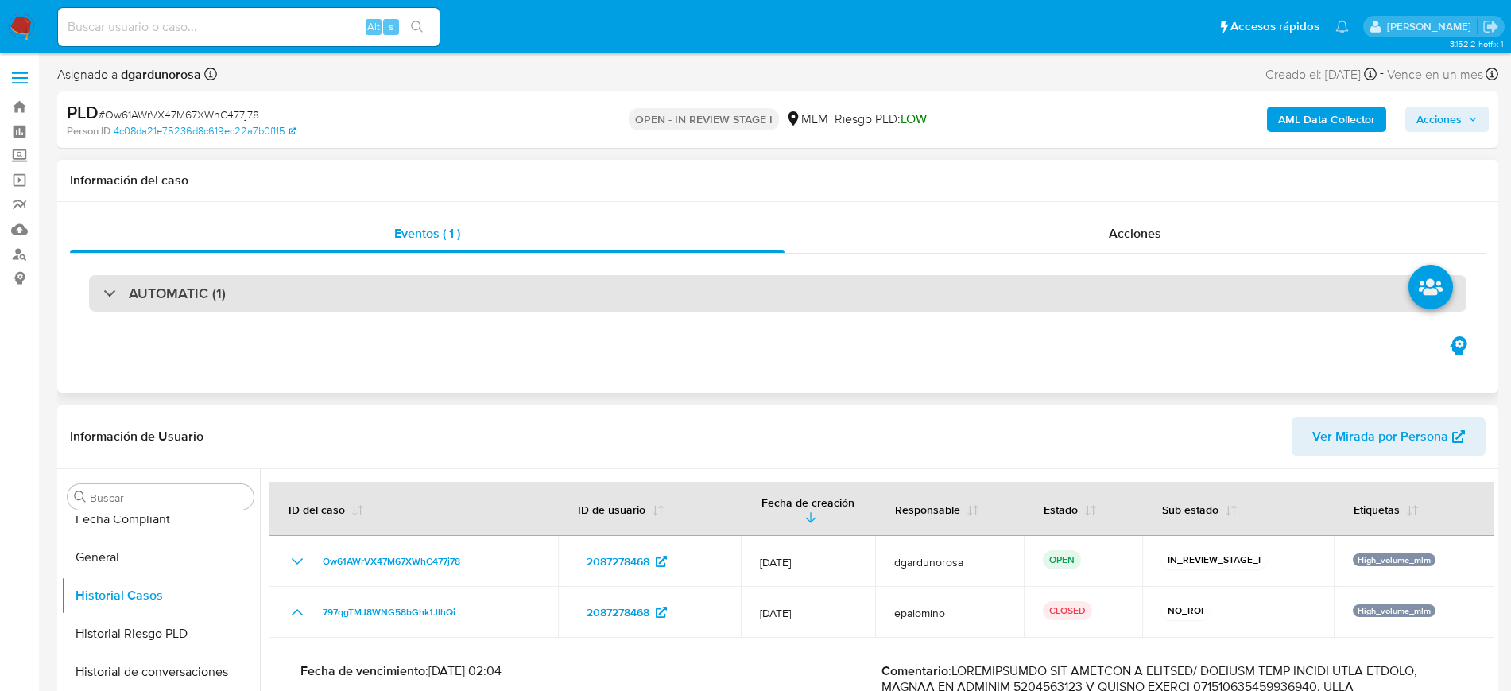
click at [460, 291] on div "AUTOMATIC (1)" at bounding box center [778, 293] width 1378 height 37
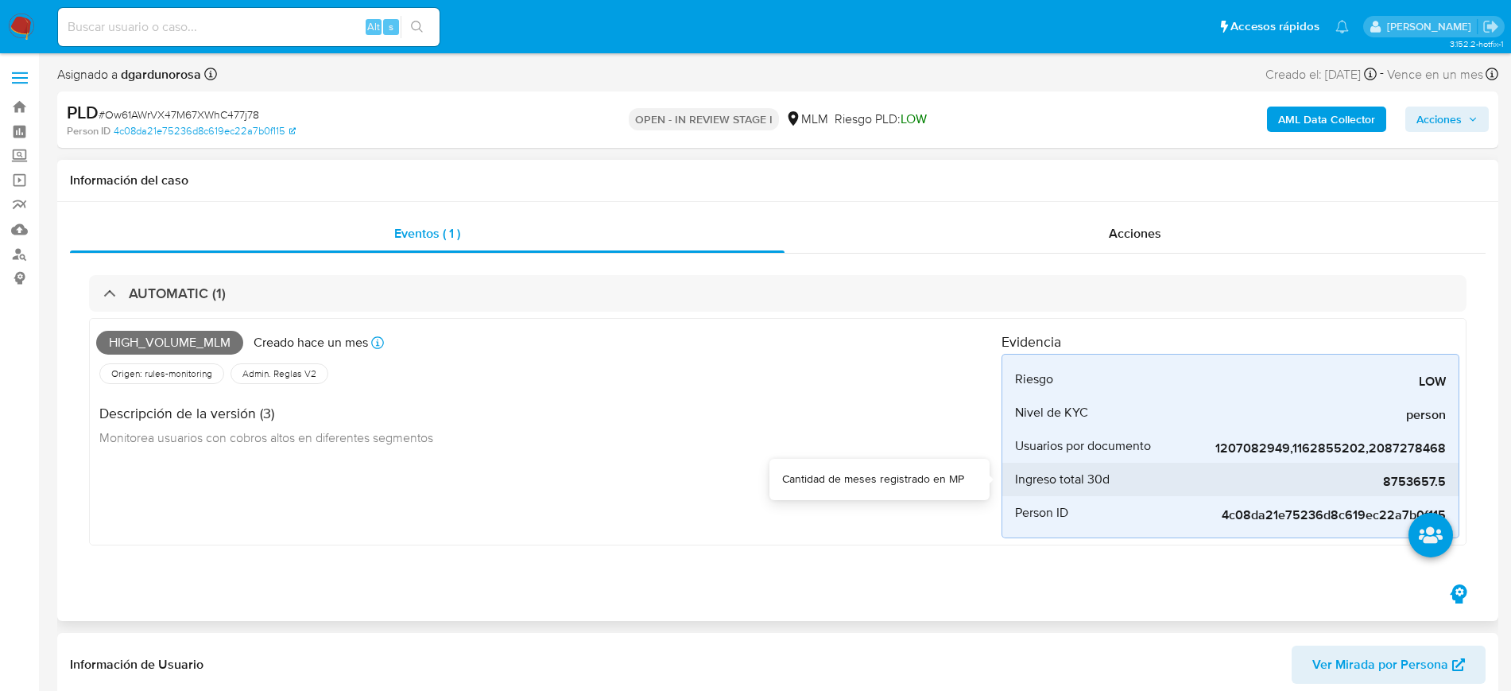
click at [1411, 485] on span "8753657.5" at bounding box center [1327, 482] width 239 height 16
copy span "8753657.5"
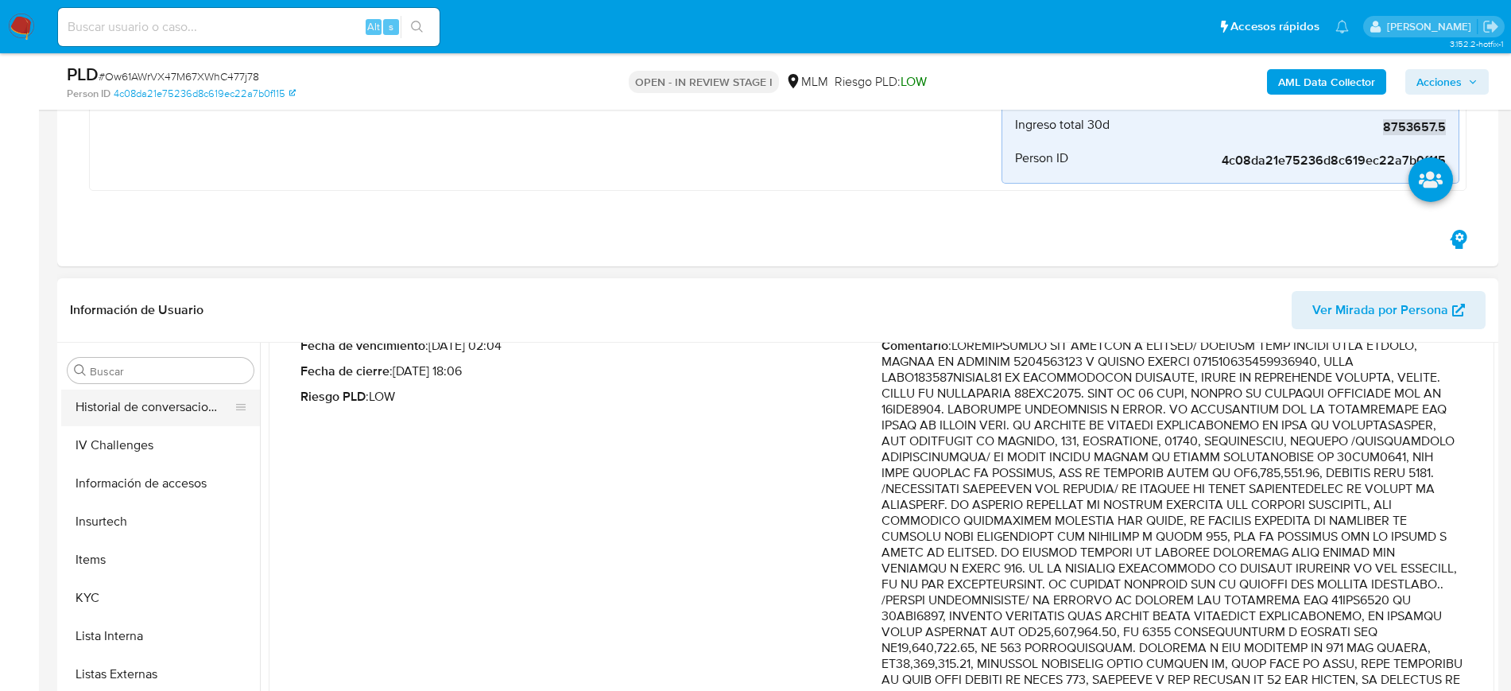
scroll to position [435, 0]
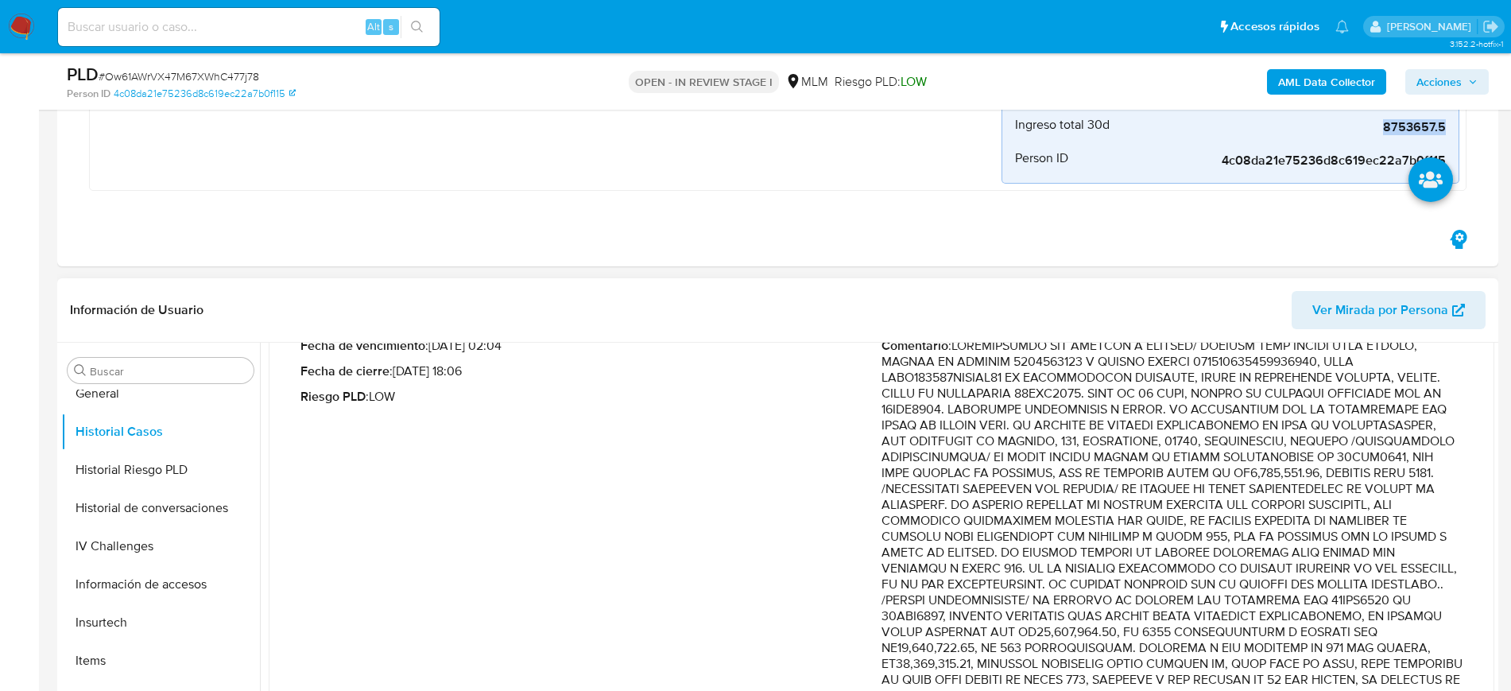
drag, startPoint x: 158, startPoint y: 518, endPoint x: 425, endPoint y: 448, distance: 276.3
click at [158, 518] on button "Historial de conversaciones" at bounding box center [160, 508] width 199 height 38
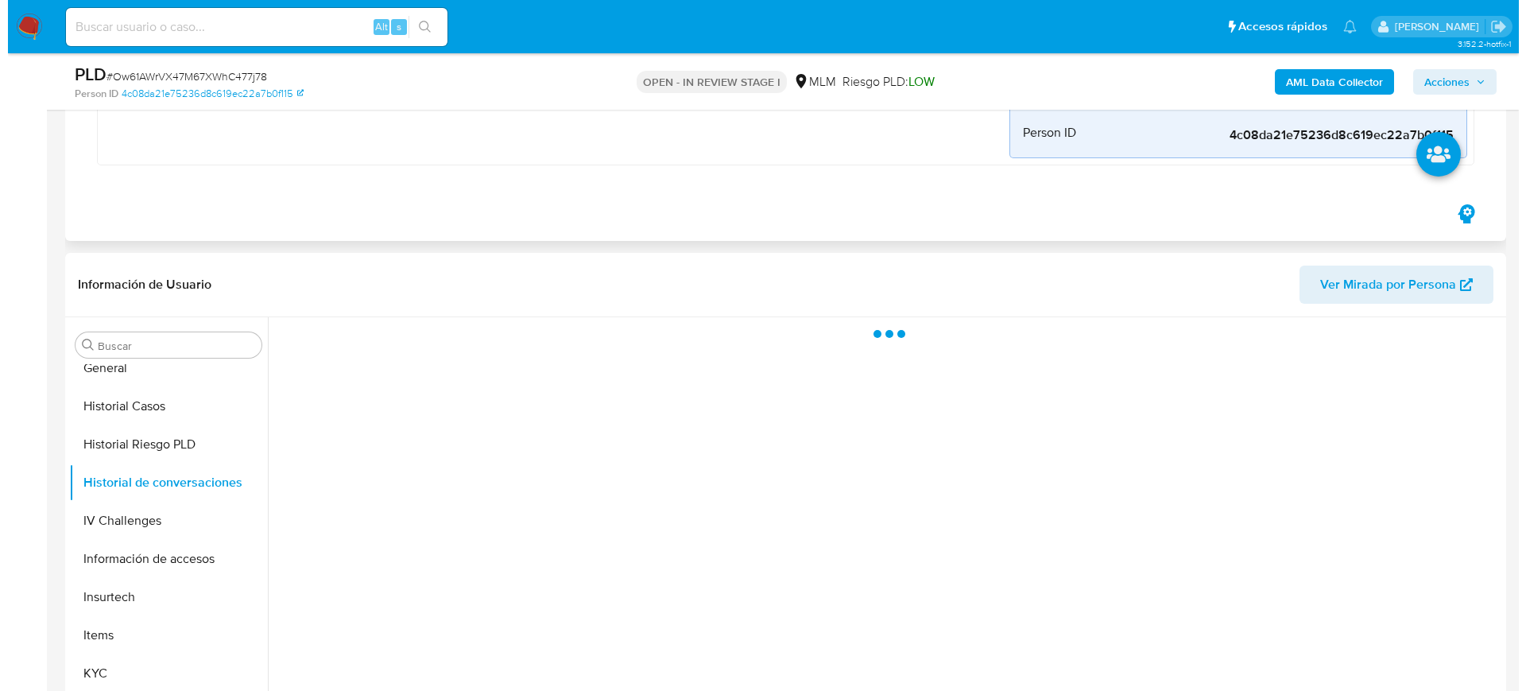
scroll to position [497, 0]
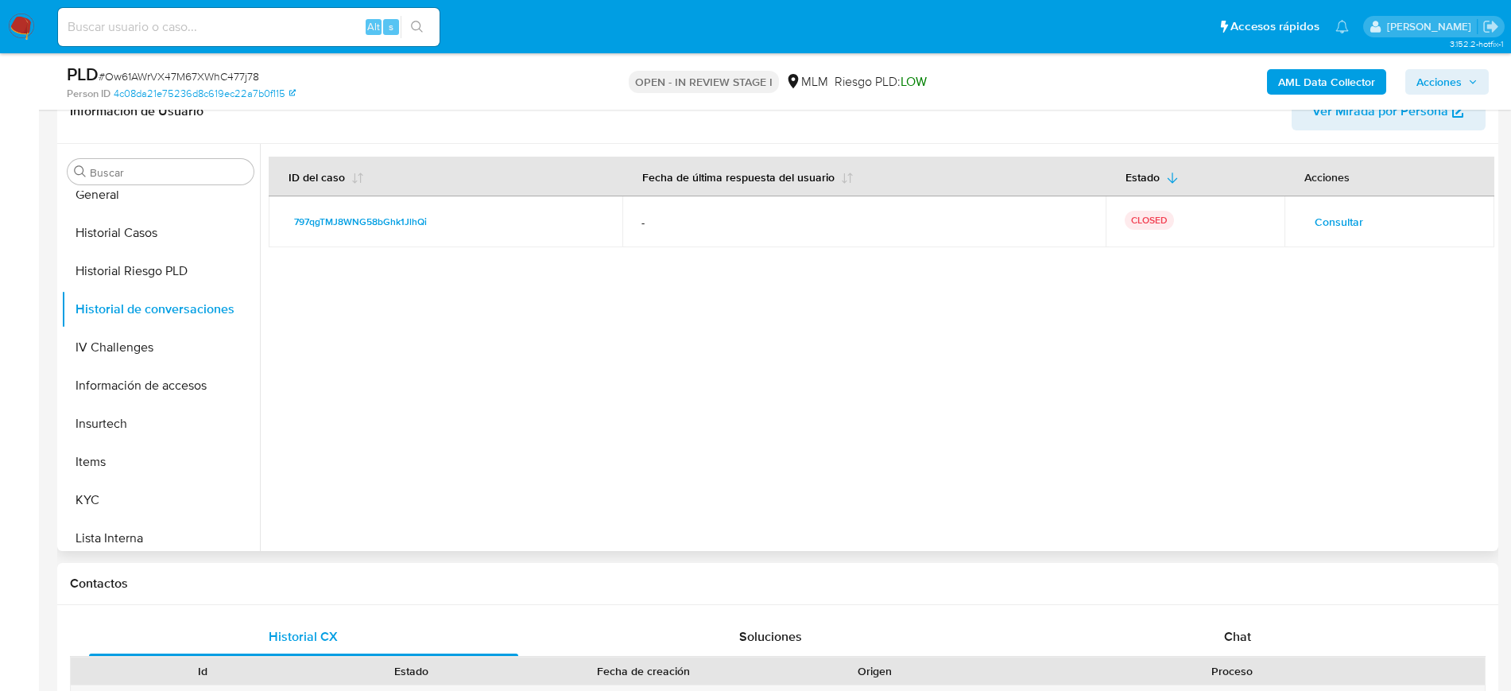
click at [1330, 225] on span "Consultar" at bounding box center [1339, 222] width 48 height 22
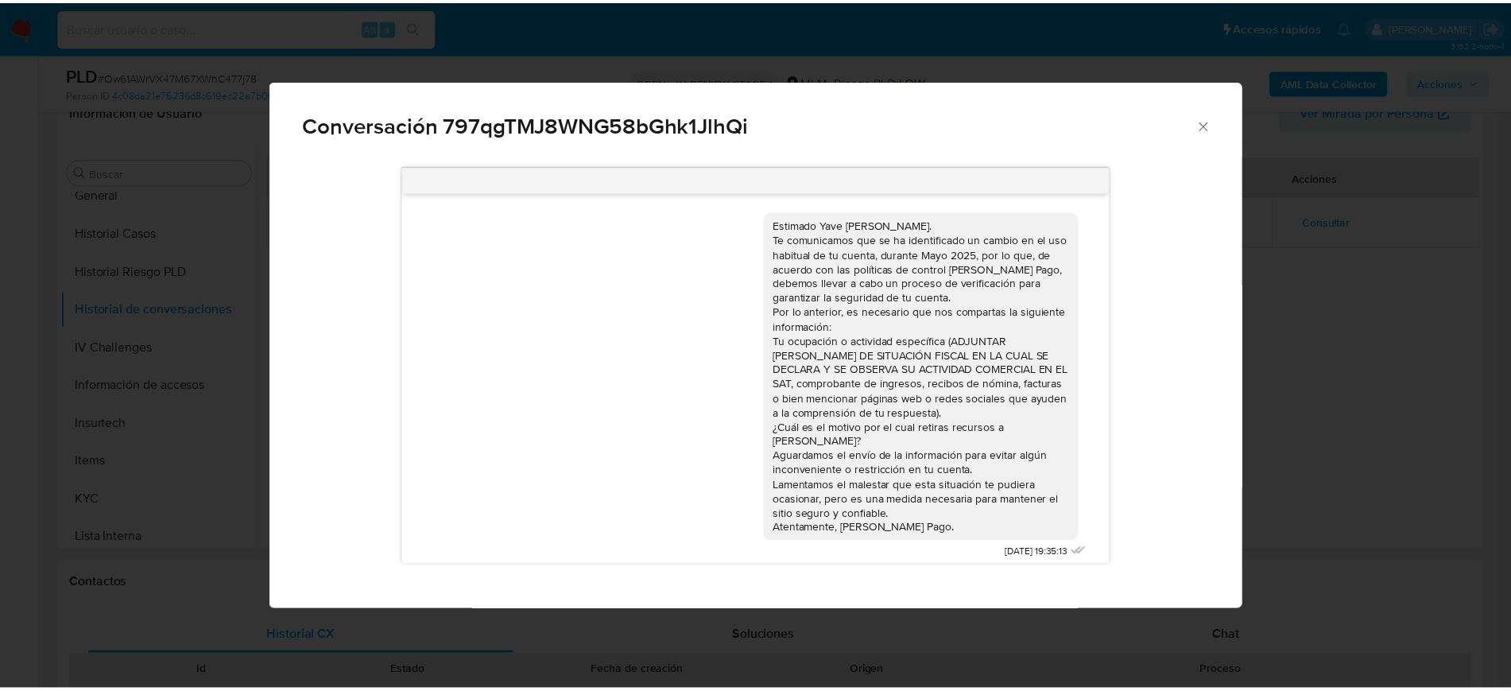
scroll to position [8, 0]
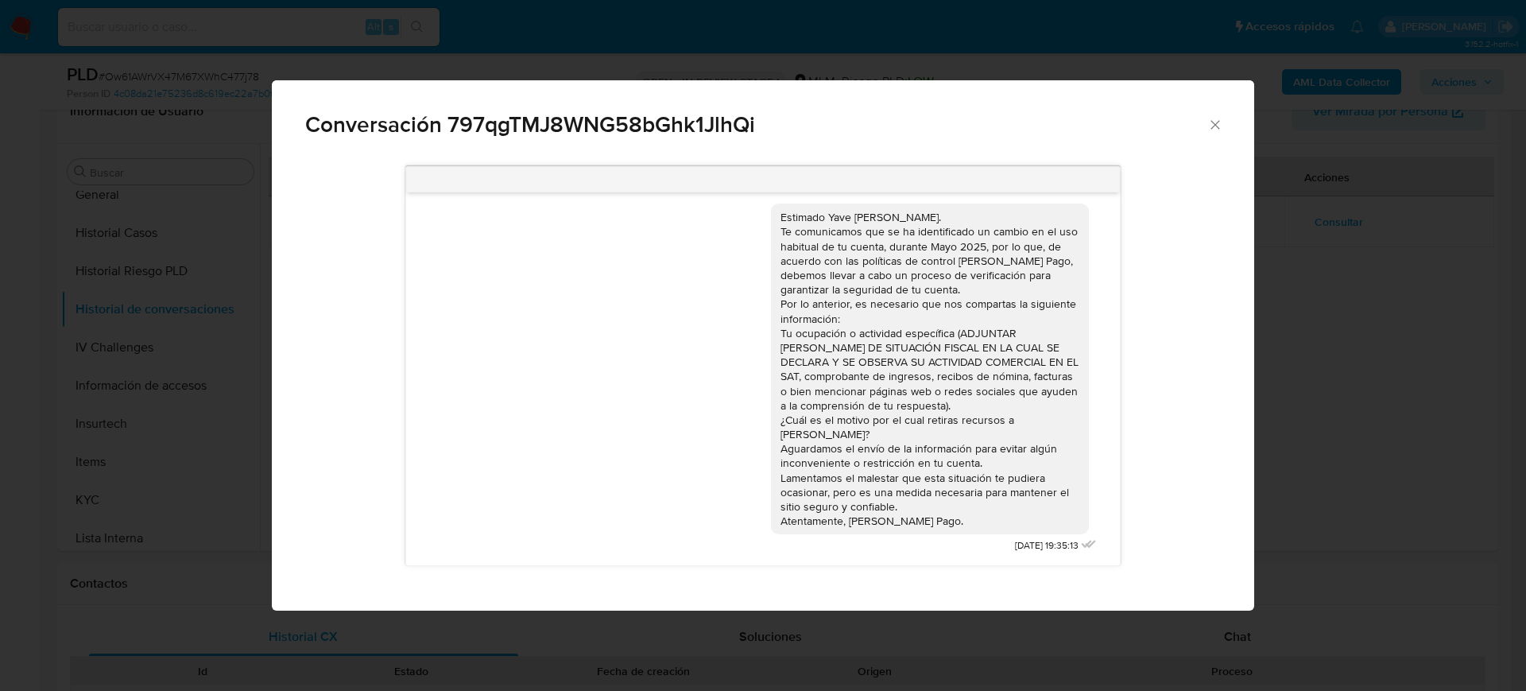
click at [1216, 125] on icon "Cerrar" at bounding box center [1215, 124] width 9 height 9
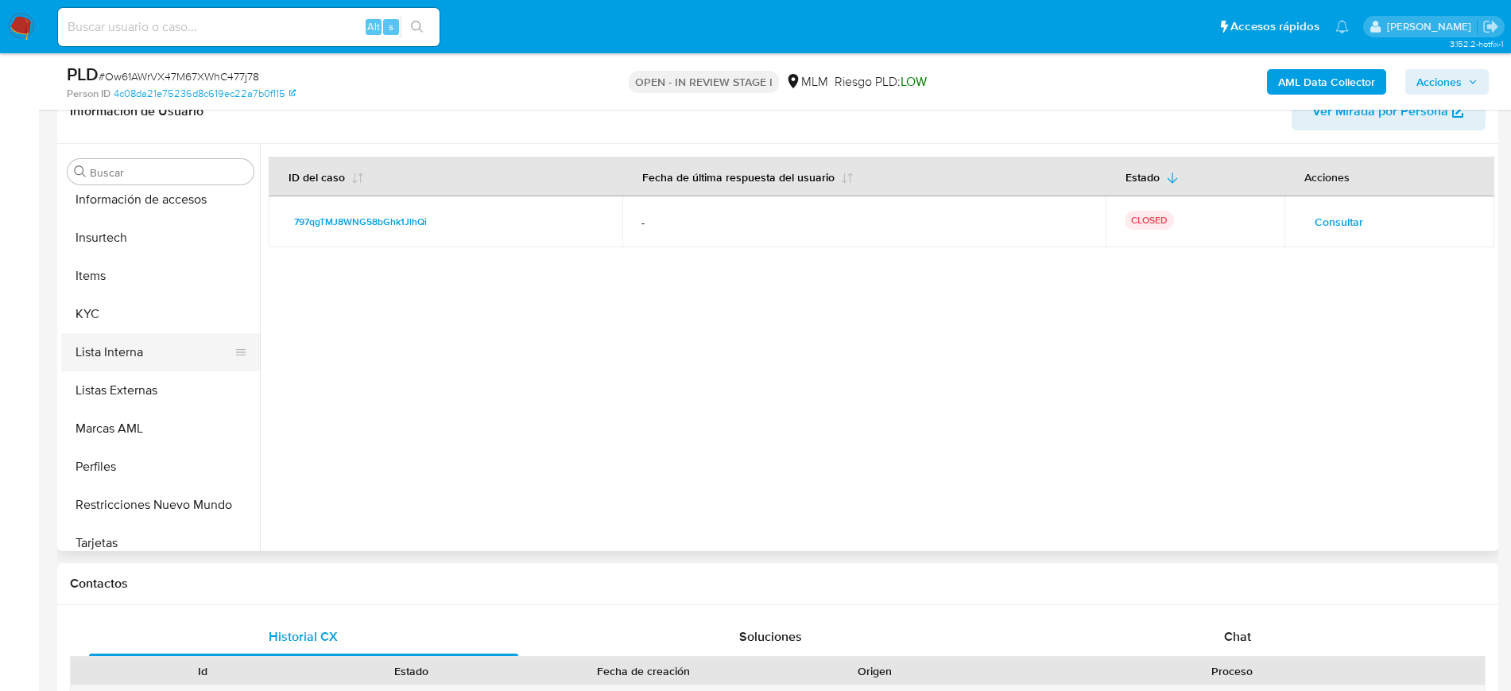
scroll to position [634, 0]
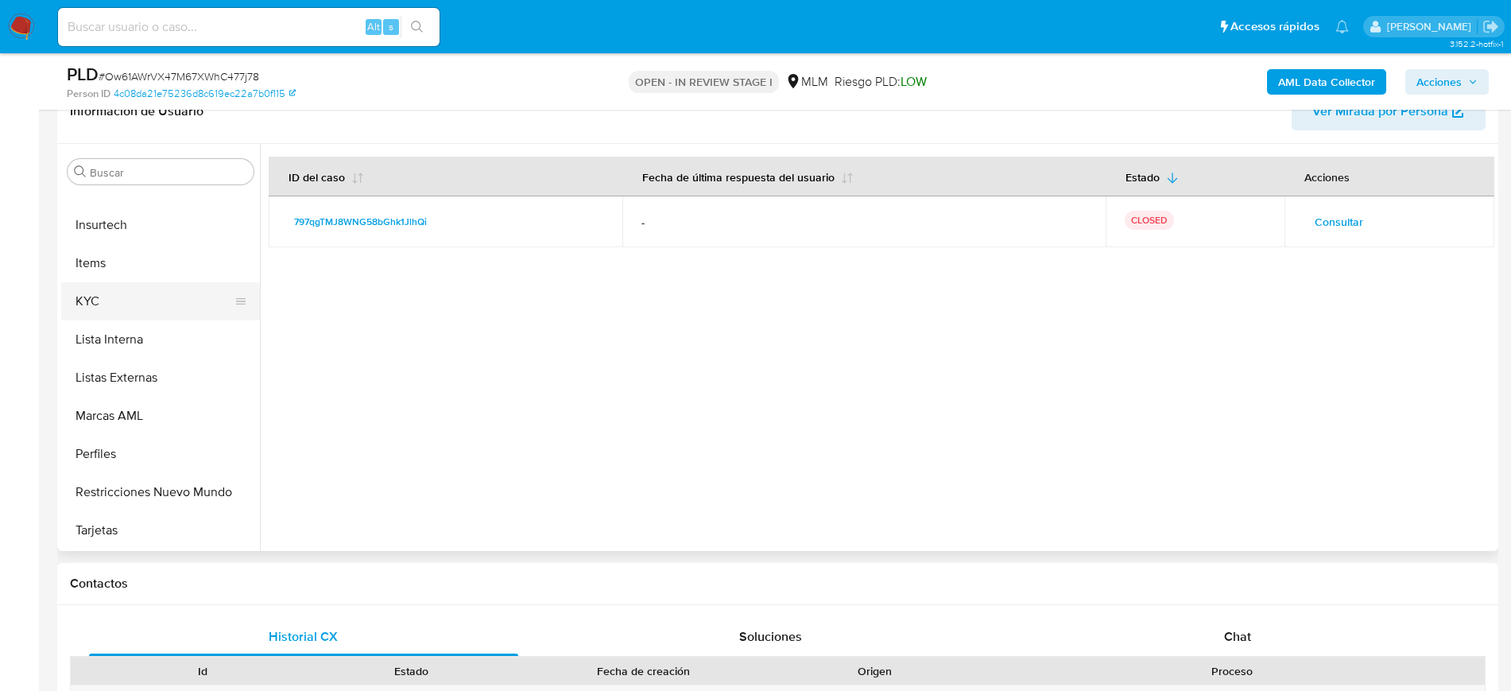
click at [103, 301] on button "KYC" at bounding box center [154, 301] width 186 height 38
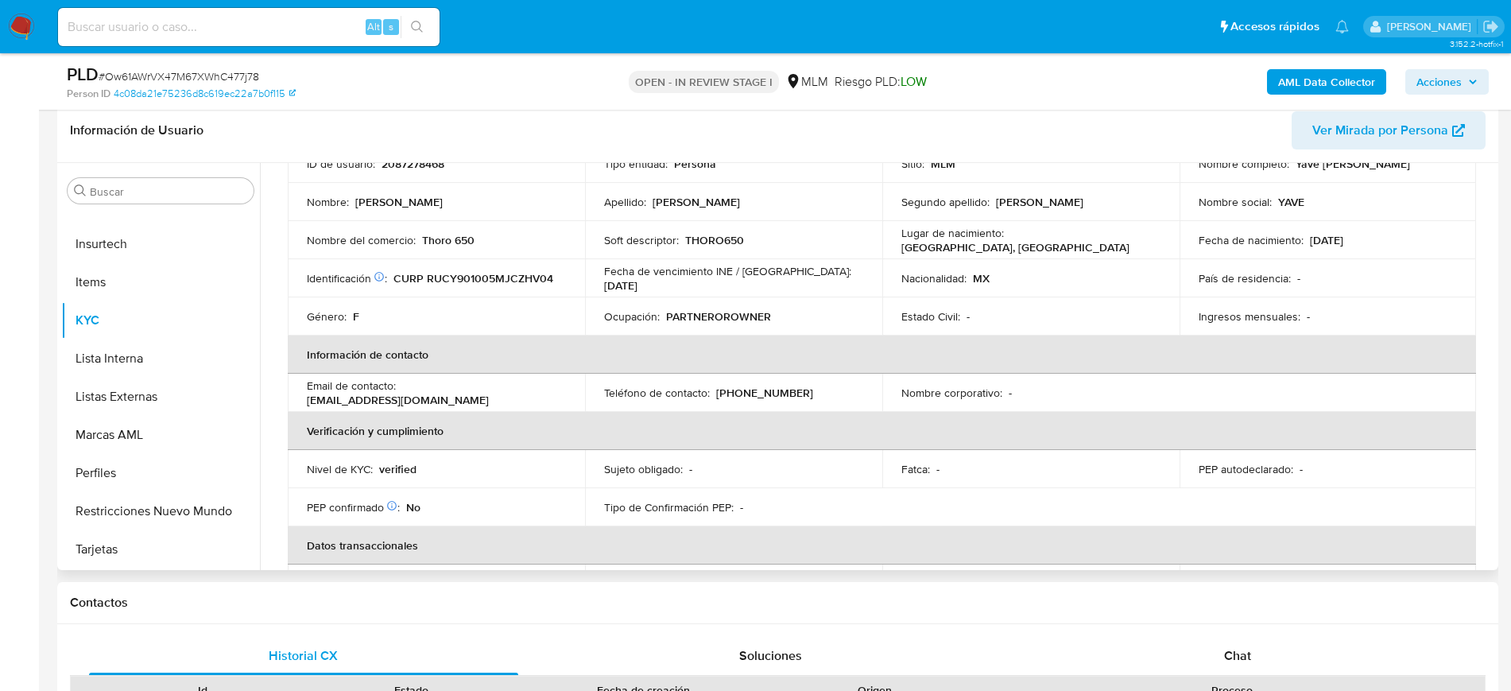
scroll to position [89, 0]
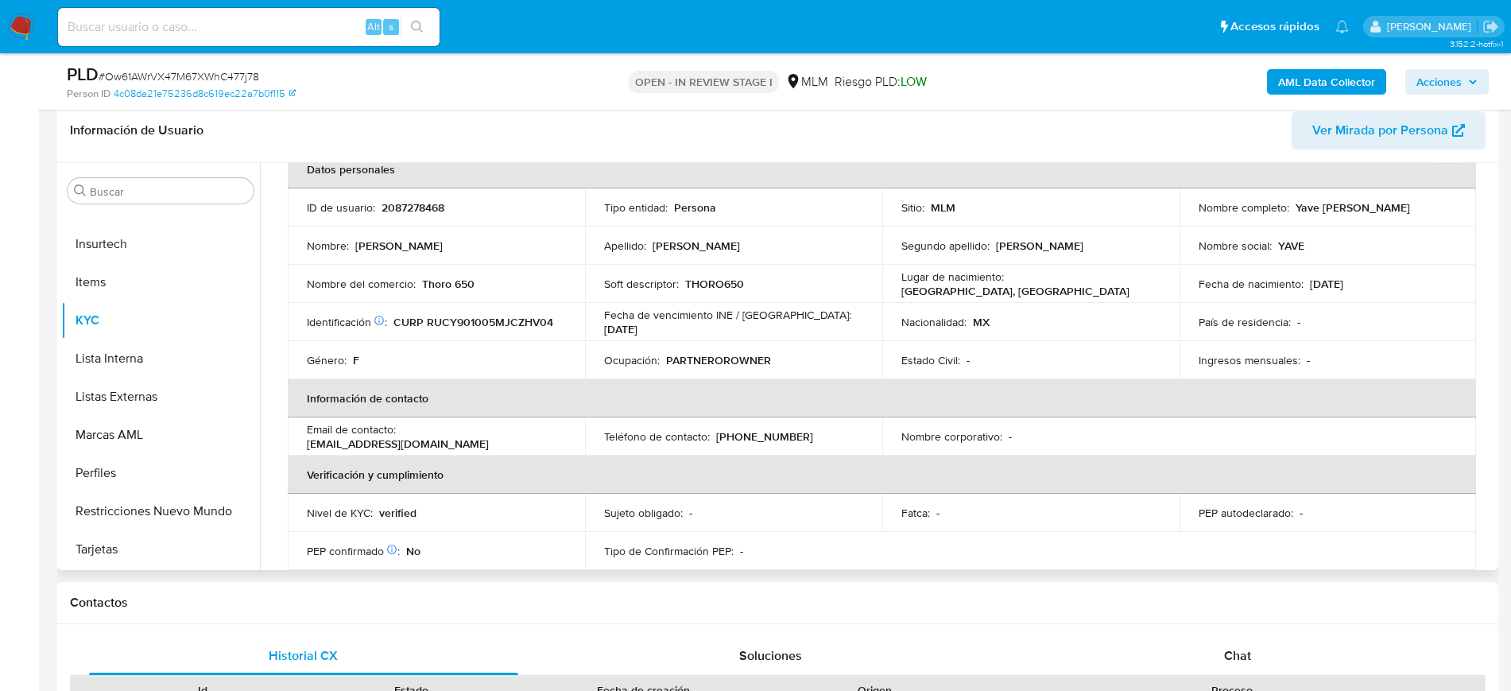
click at [748, 433] on p "[PHONE_NUMBER]" at bounding box center [764, 436] width 97 height 14
copy p "19861450"
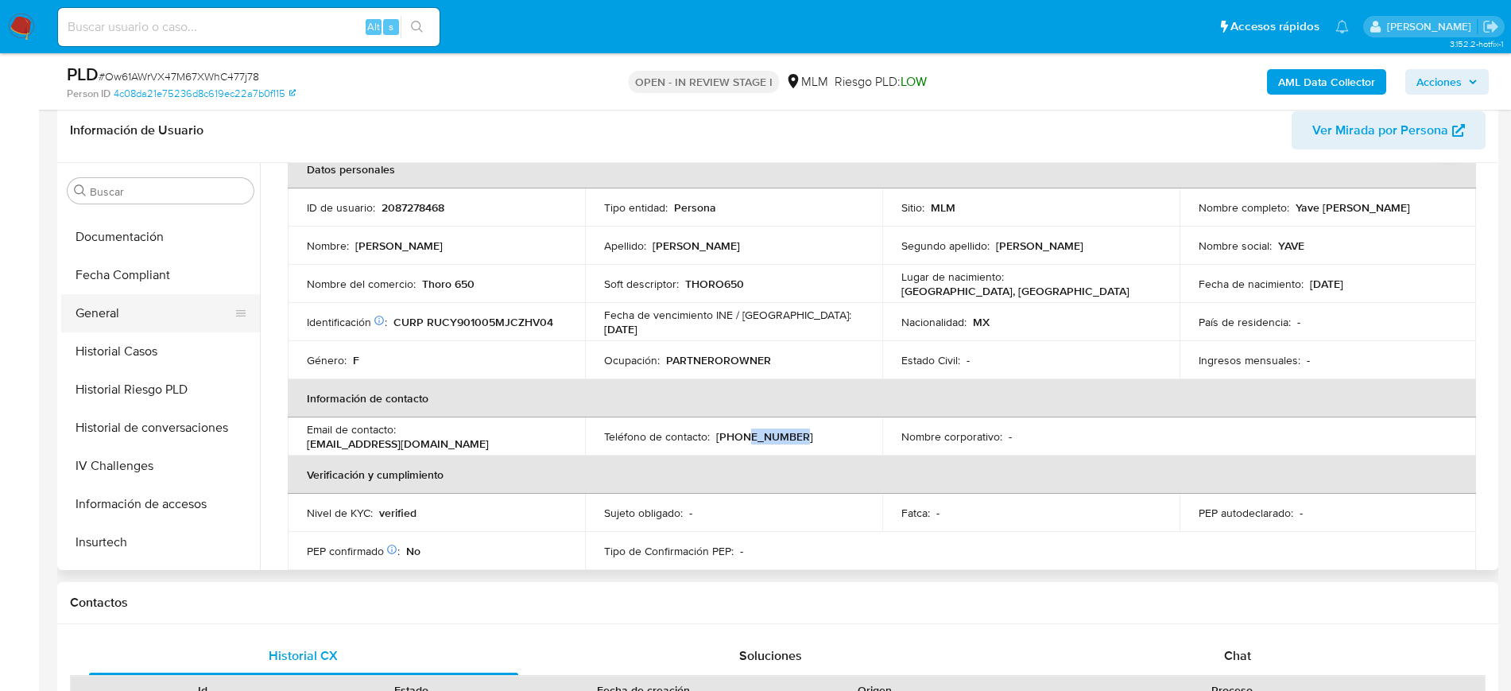
scroll to position [0, 0]
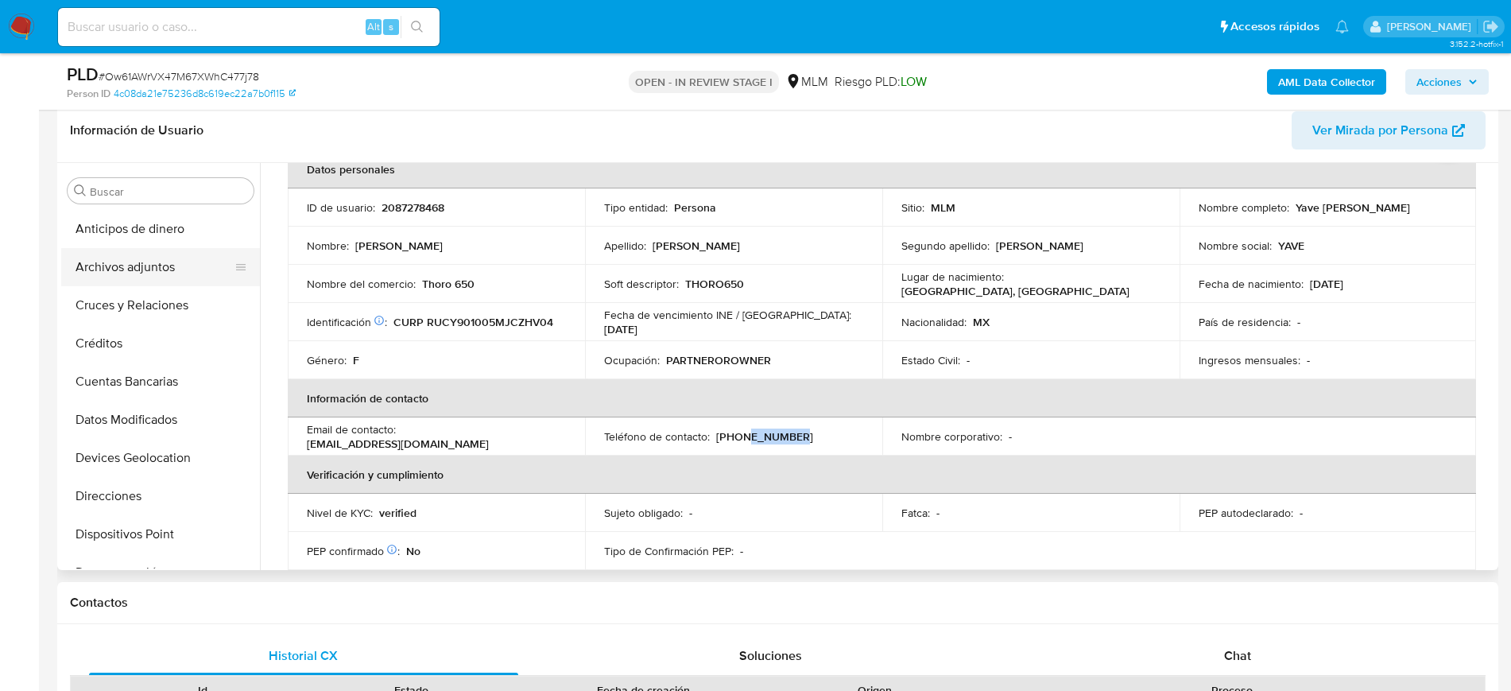
click at [152, 273] on button "Archivos adjuntos" at bounding box center [154, 267] width 186 height 38
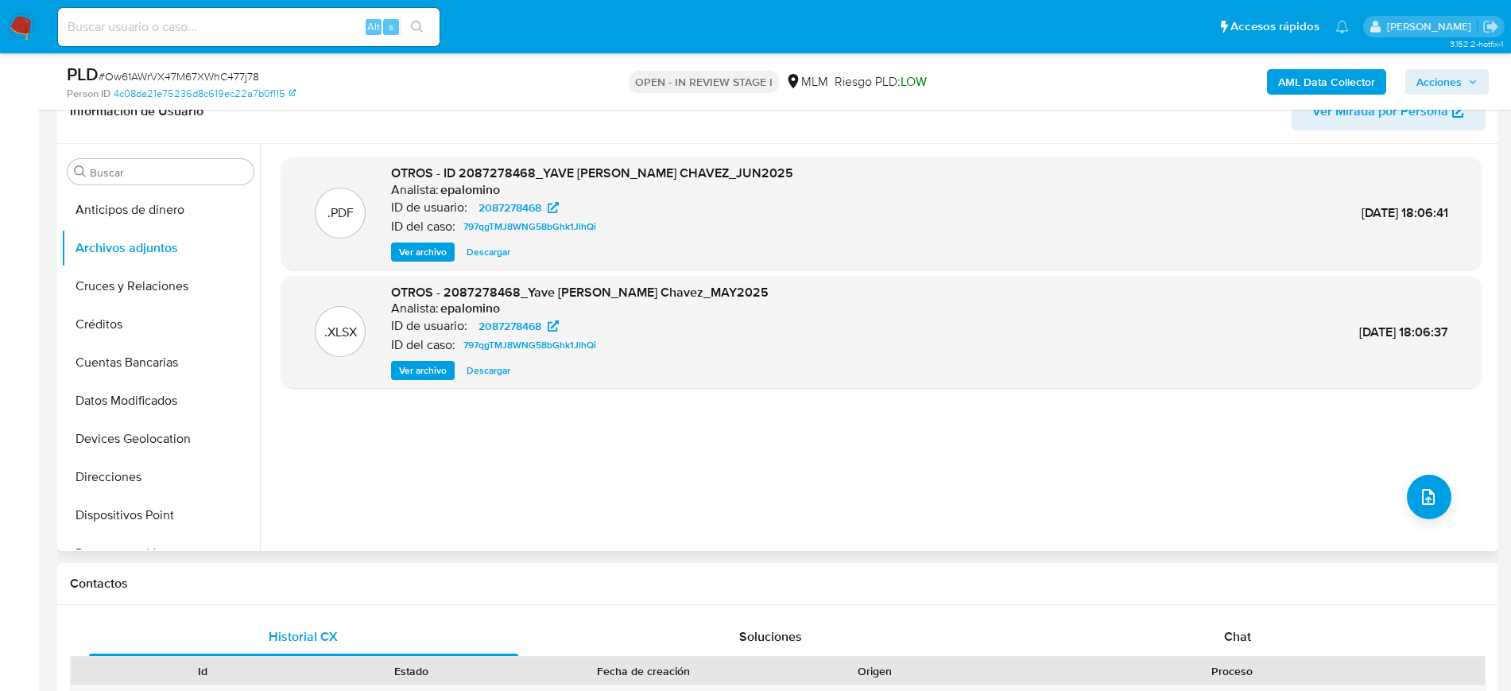
click at [441, 245] on span "Ver archivo" at bounding box center [423, 252] width 48 height 16
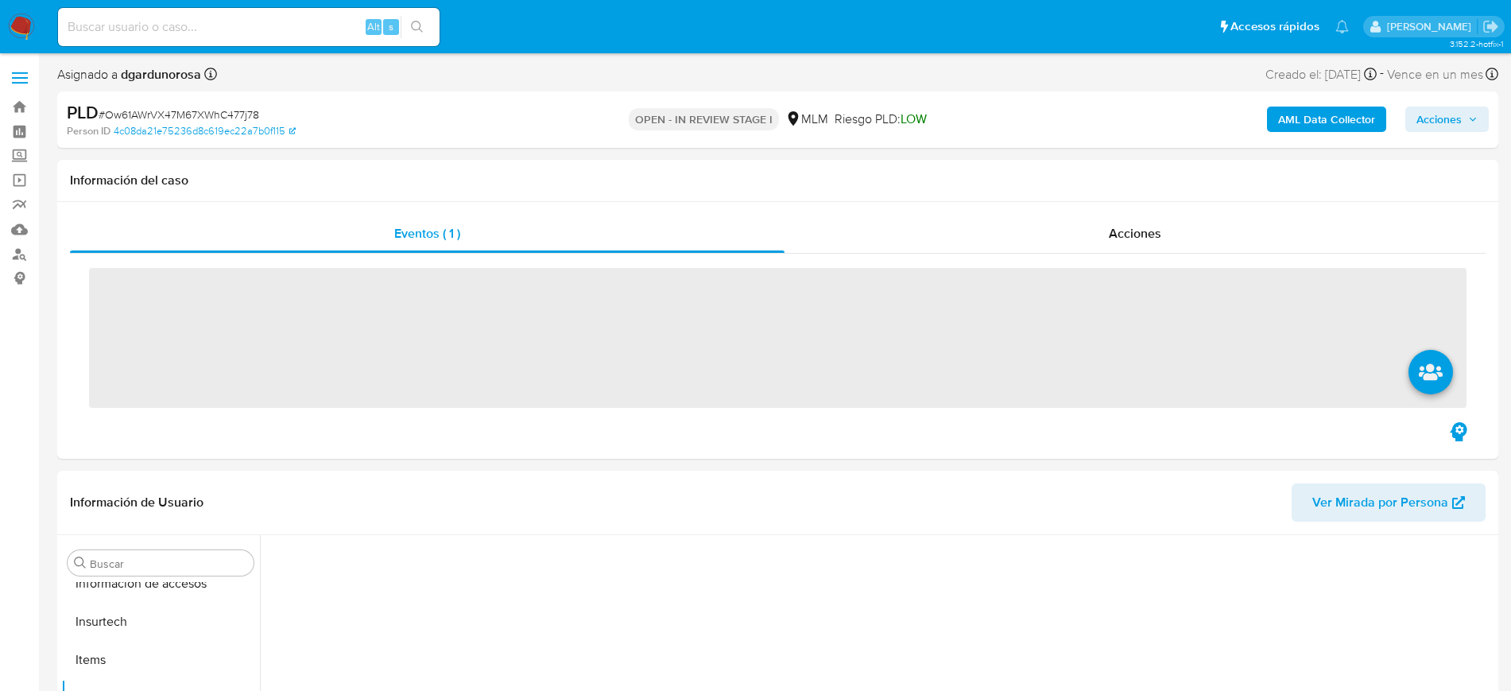
scroll to position [634, 0]
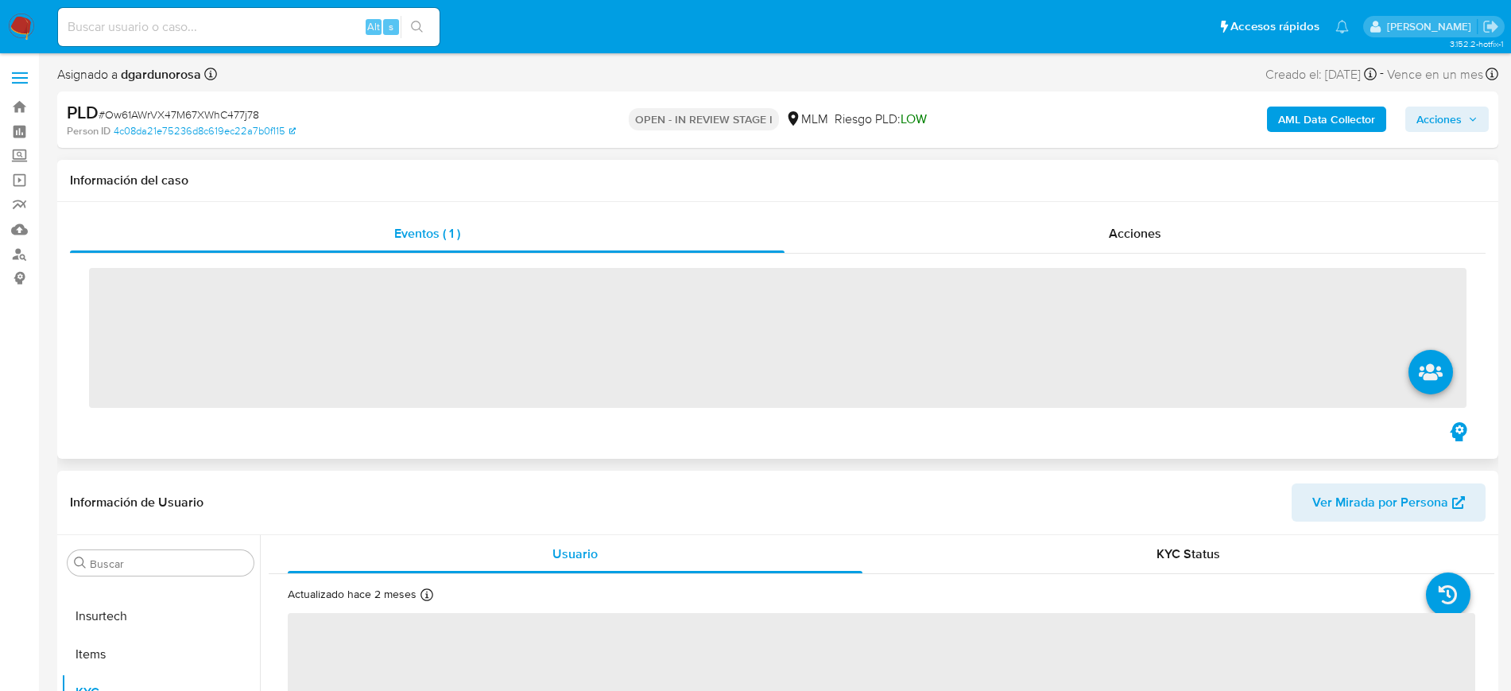
select select "10"
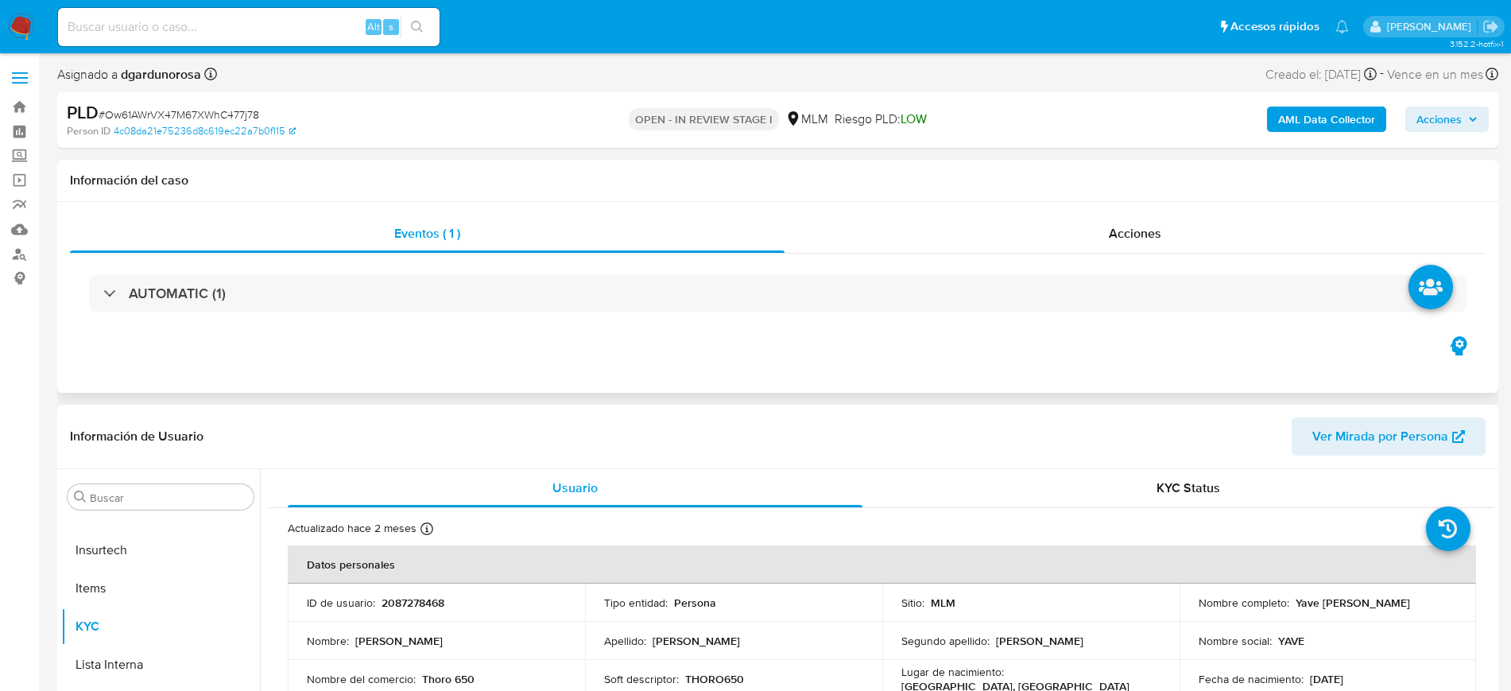
click at [864, 411] on div "Información de Usuario Ver Mirada por Persona" at bounding box center [777, 437] width 1441 height 64
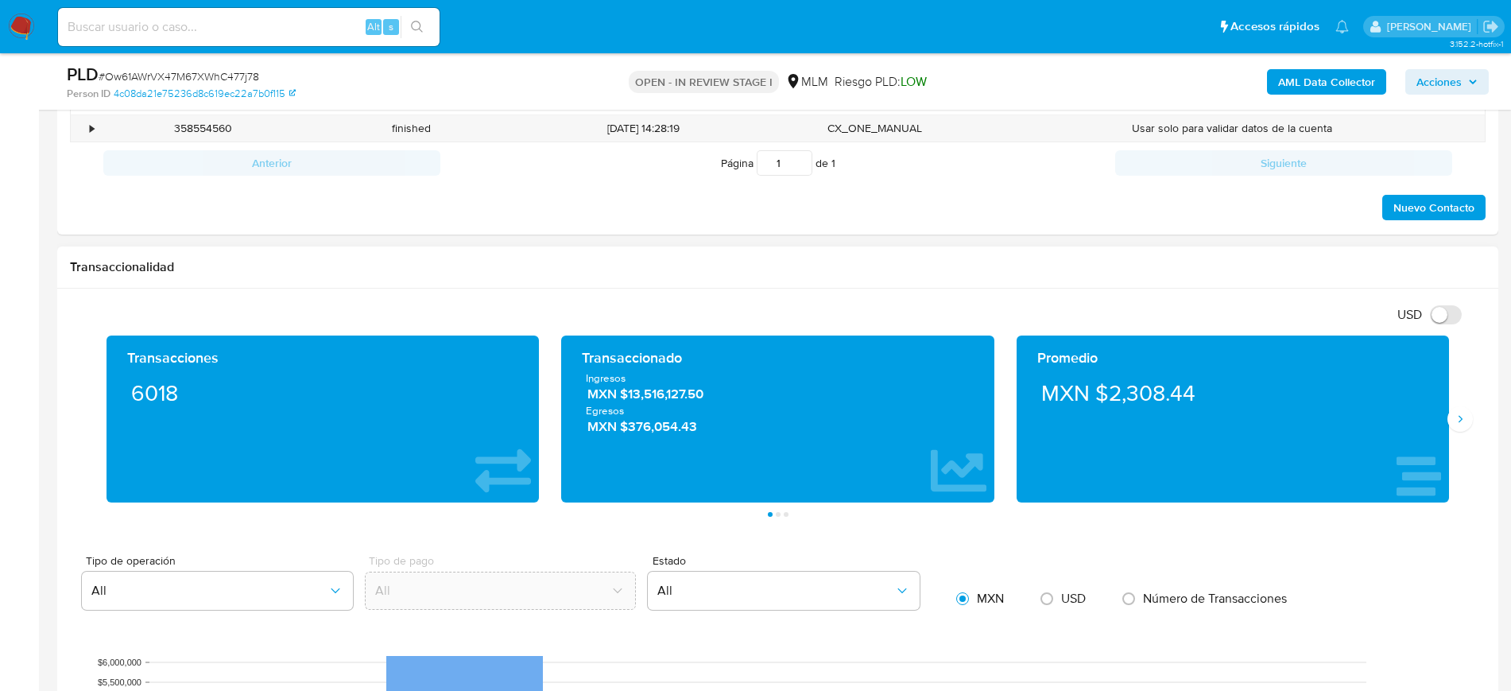
scroll to position [894, 0]
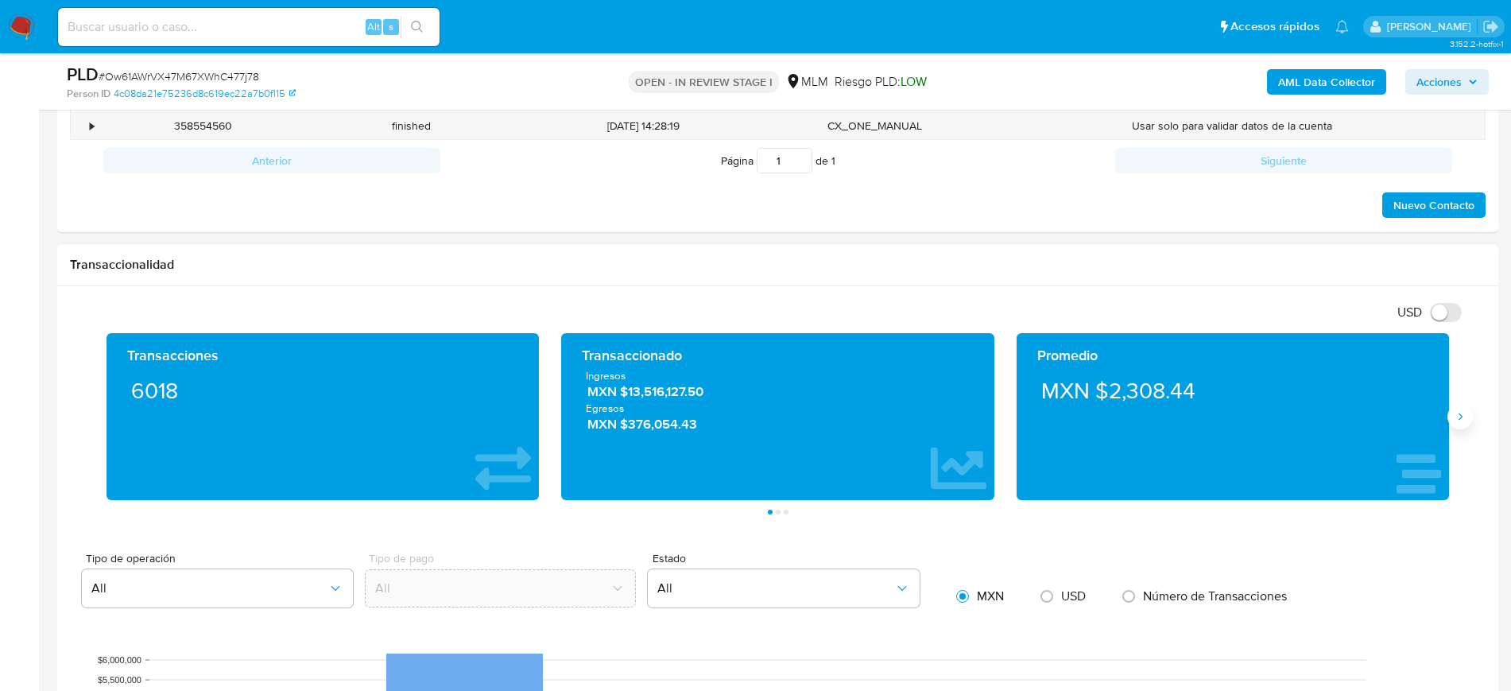
click at [1457, 417] on icon "Siguiente" at bounding box center [1460, 416] width 13 height 13
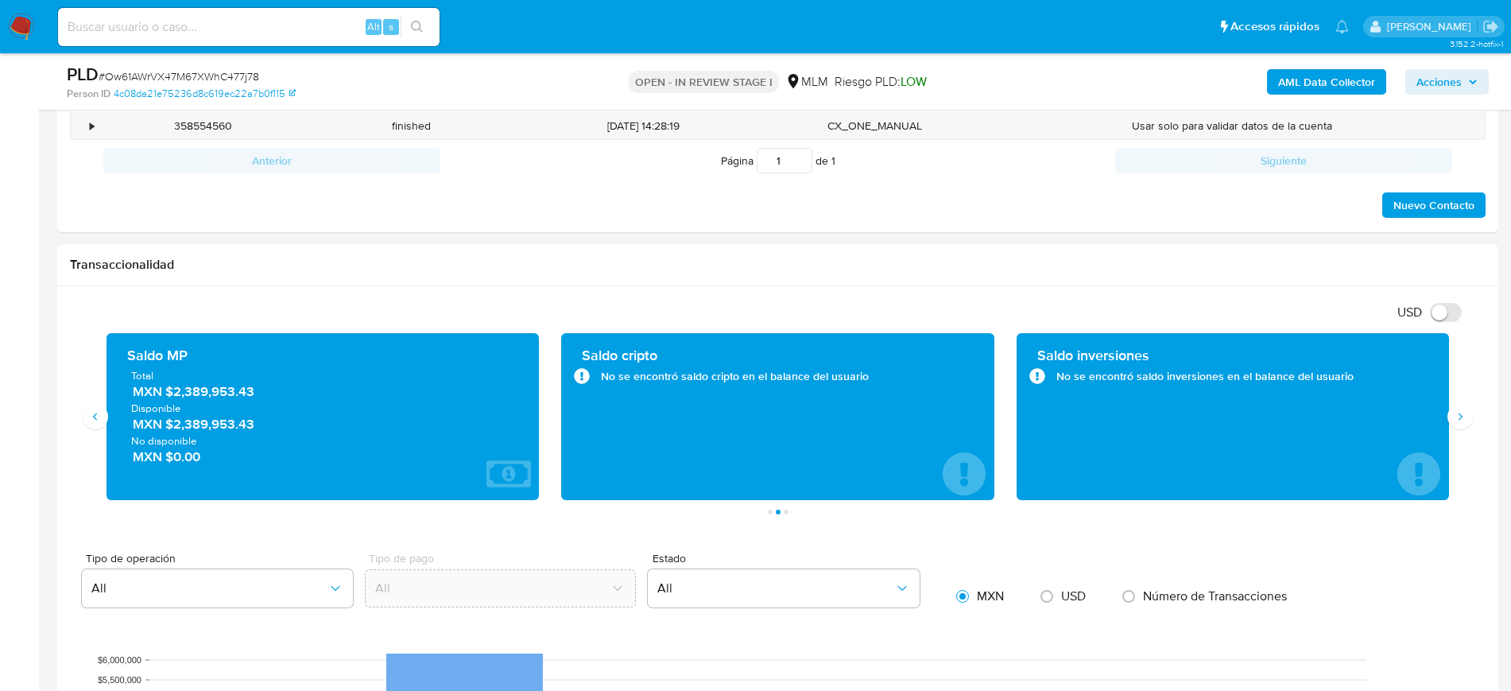
drag, startPoint x: 270, startPoint y: 392, endPoint x: 173, endPoint y: 392, distance: 97.0
click at [173, 392] on span "MXN $2,389,953.43" at bounding box center [324, 391] width 382 height 18
drag, startPoint x: 202, startPoint y: 401, endPoint x: 143, endPoint y: 248, distance: 164.3
click at [143, 248] on div "Transaccionalidad" at bounding box center [777, 265] width 1441 height 42
drag, startPoint x: 270, startPoint y: 391, endPoint x: 167, endPoint y: 394, distance: 103.4
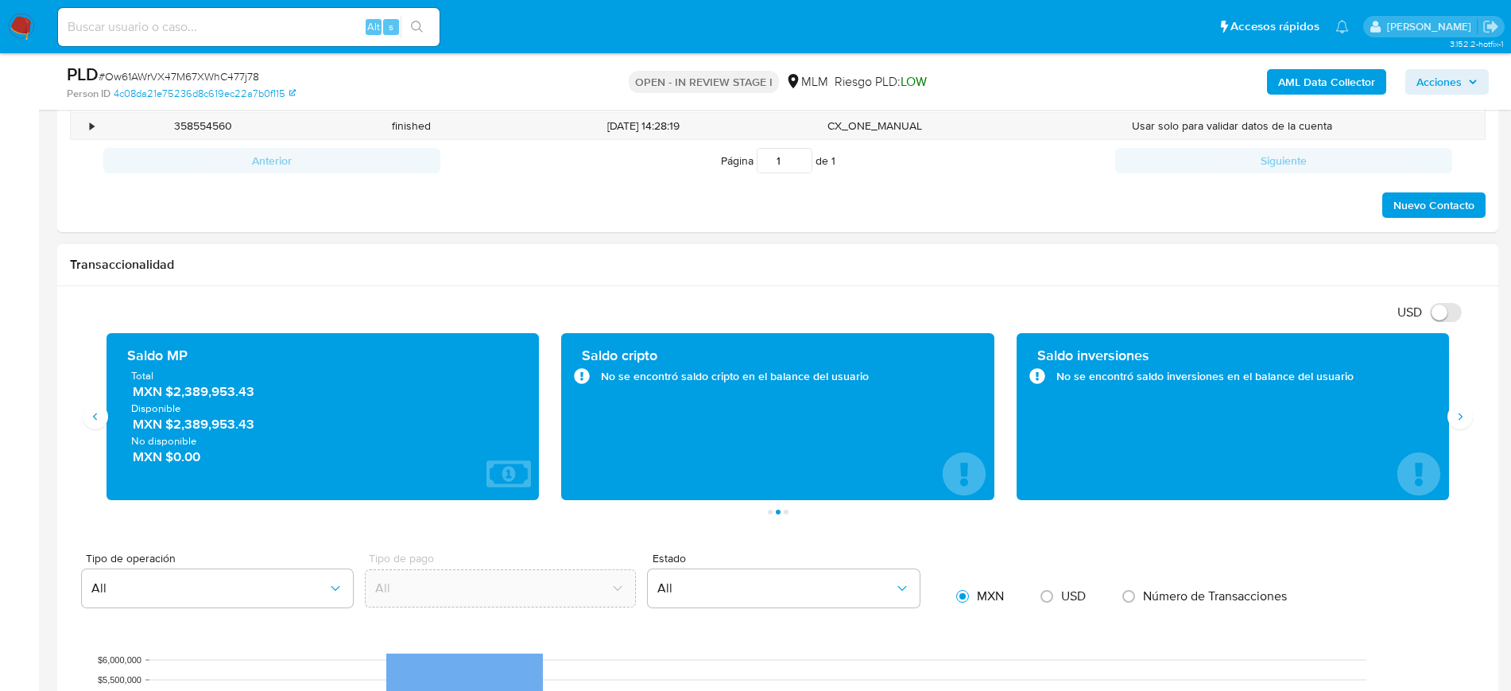
click at [167, 394] on span "MXN $2,389,953.43" at bounding box center [324, 391] width 382 height 18
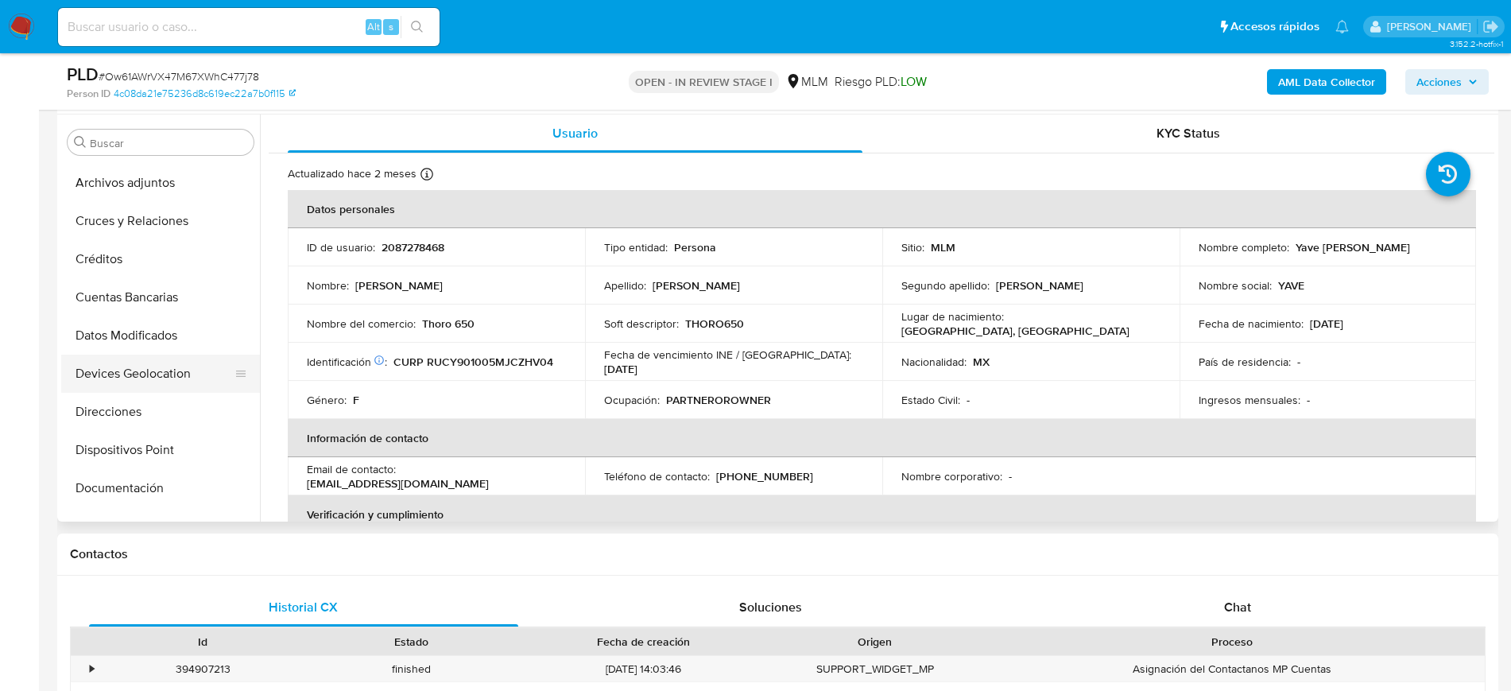
scroll to position [0, 0]
click at [156, 231] on button "Archivos adjuntos" at bounding box center [154, 219] width 186 height 38
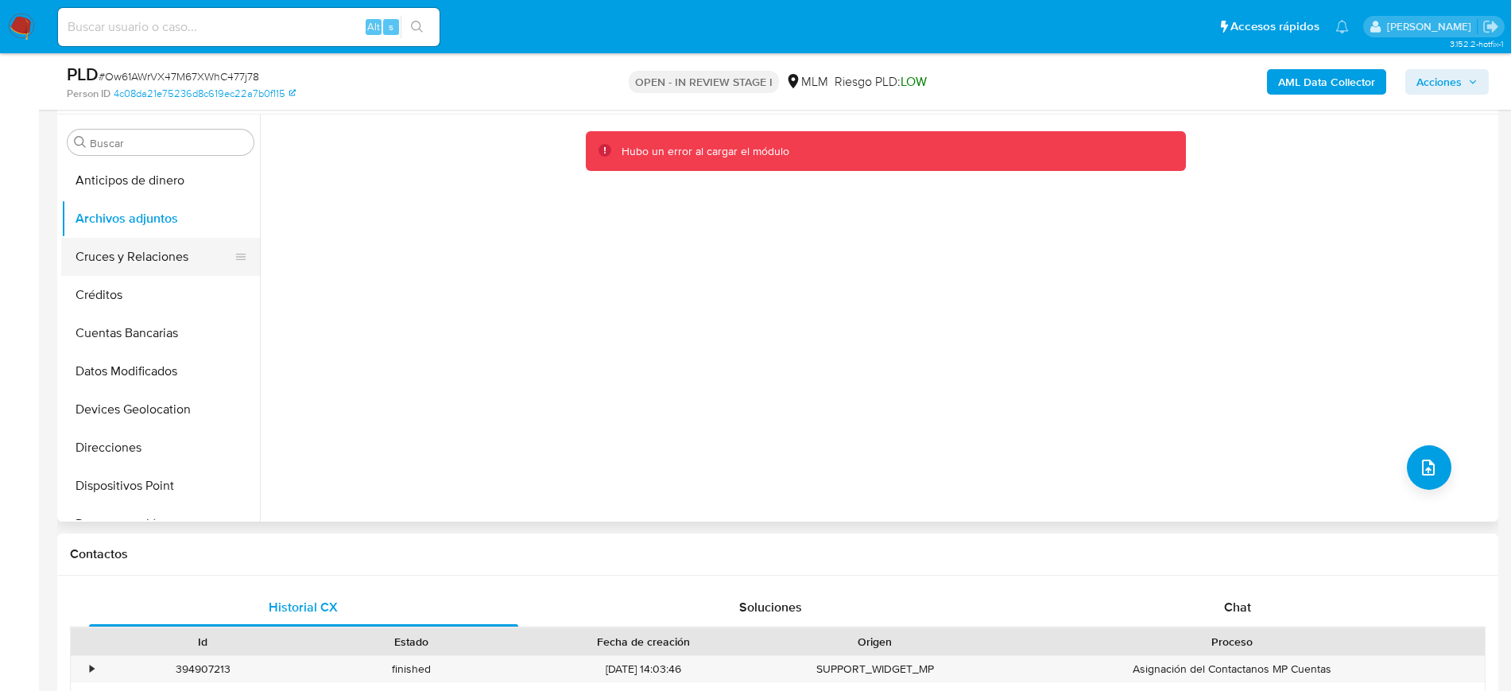
click at [140, 273] on button "Cruces y Relaciones" at bounding box center [154, 257] width 186 height 38
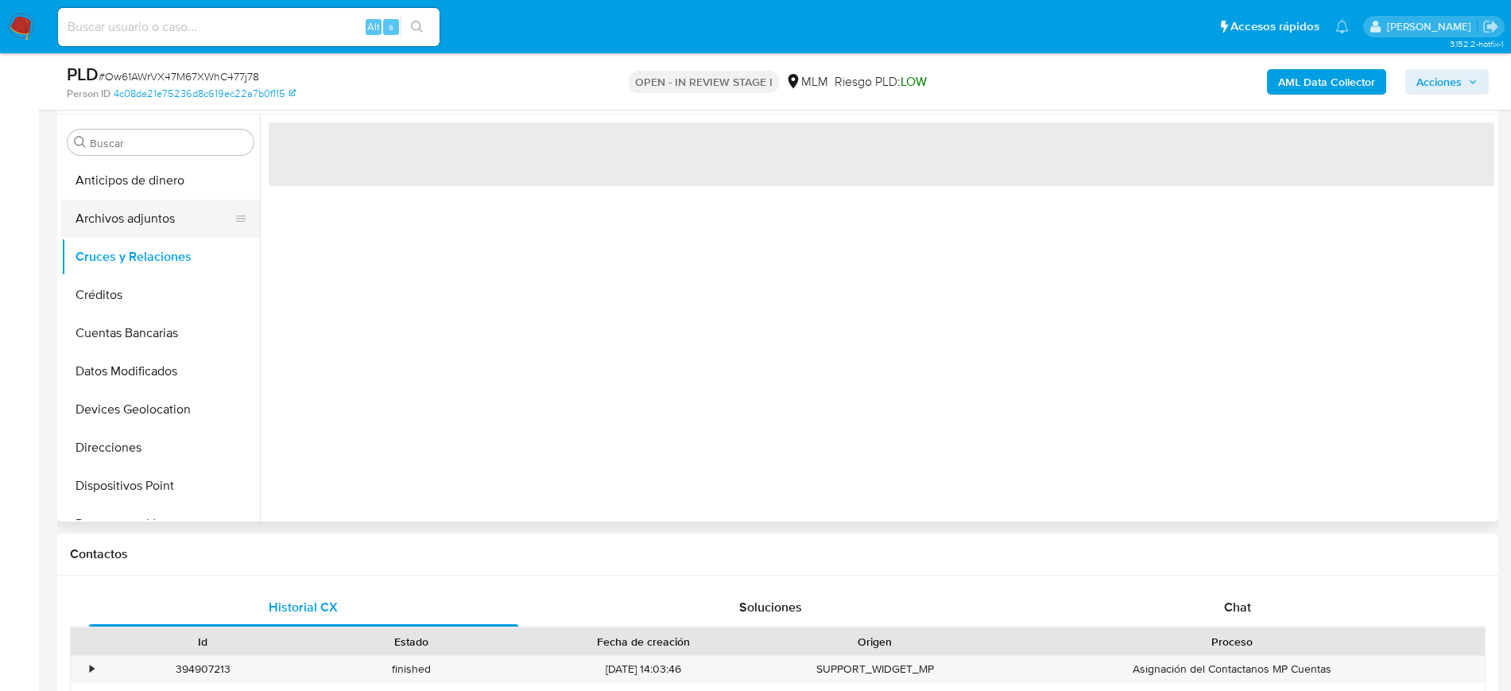
click at [138, 215] on button "Archivos adjuntos" at bounding box center [154, 219] width 186 height 38
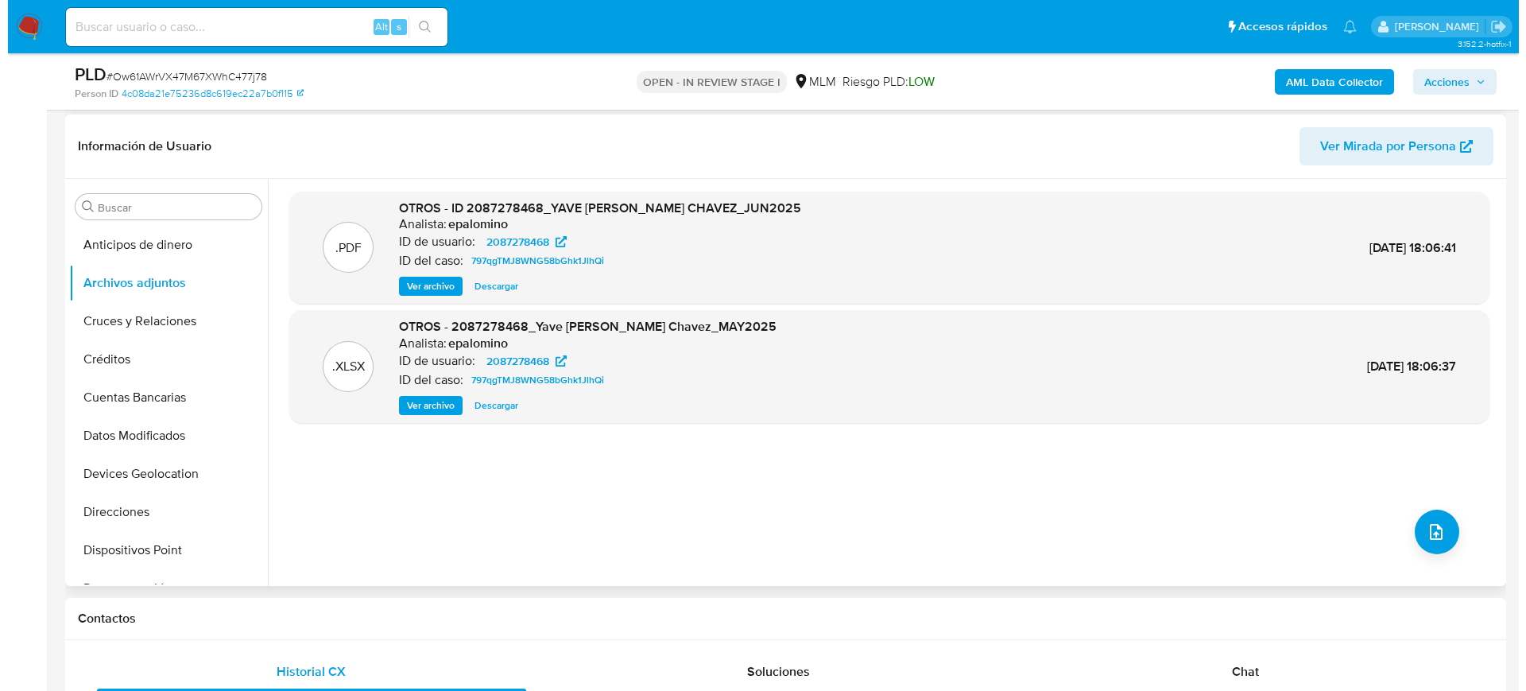
scroll to position [199, 0]
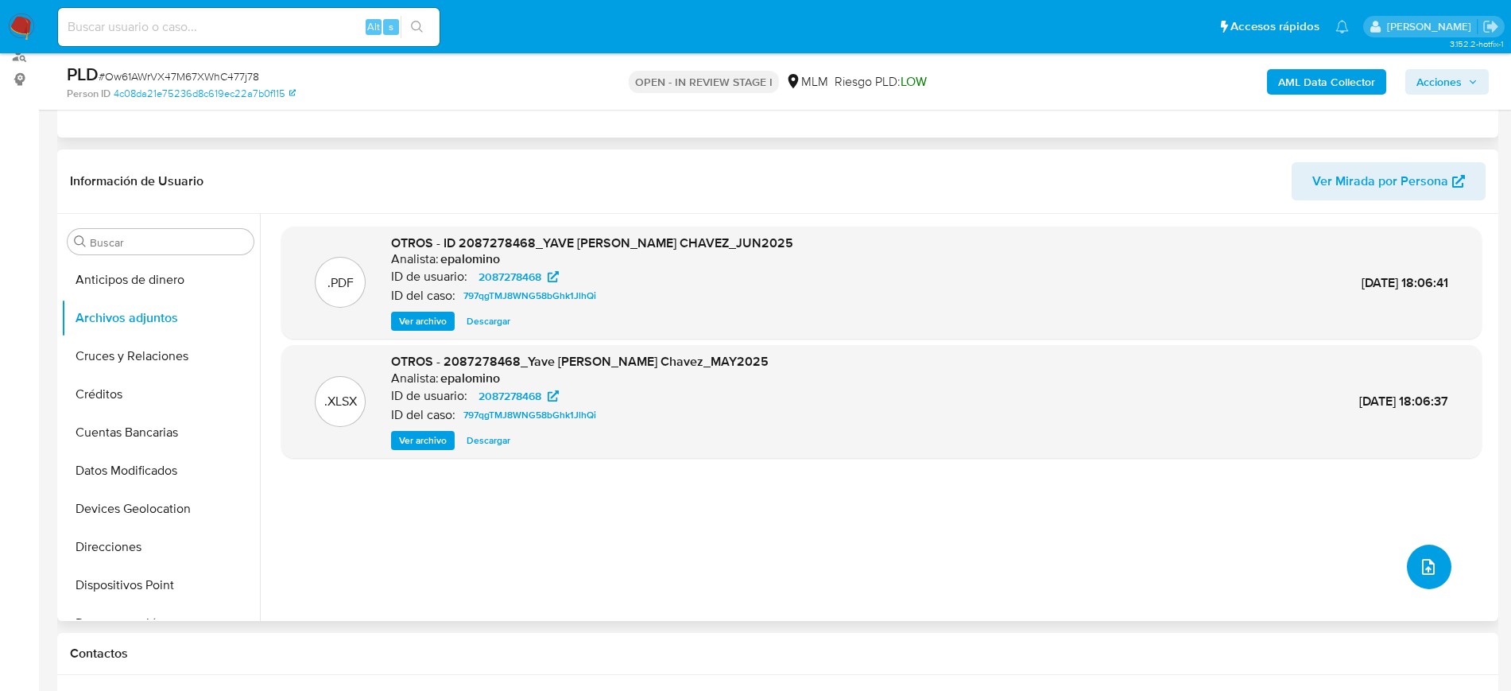
click at [1422, 567] on icon "upload-file" at bounding box center [1428, 567] width 13 height 16
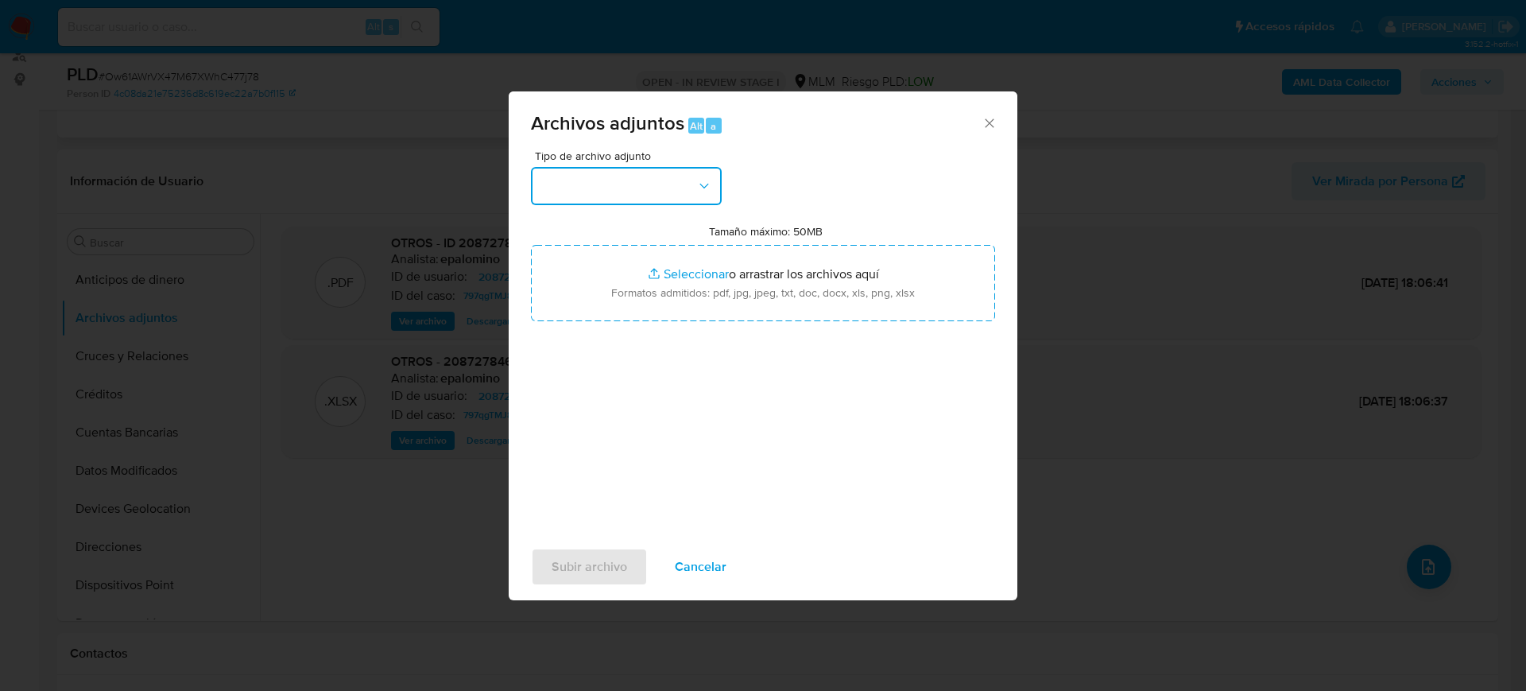
click at [633, 177] on button "button" at bounding box center [626, 186] width 191 height 38
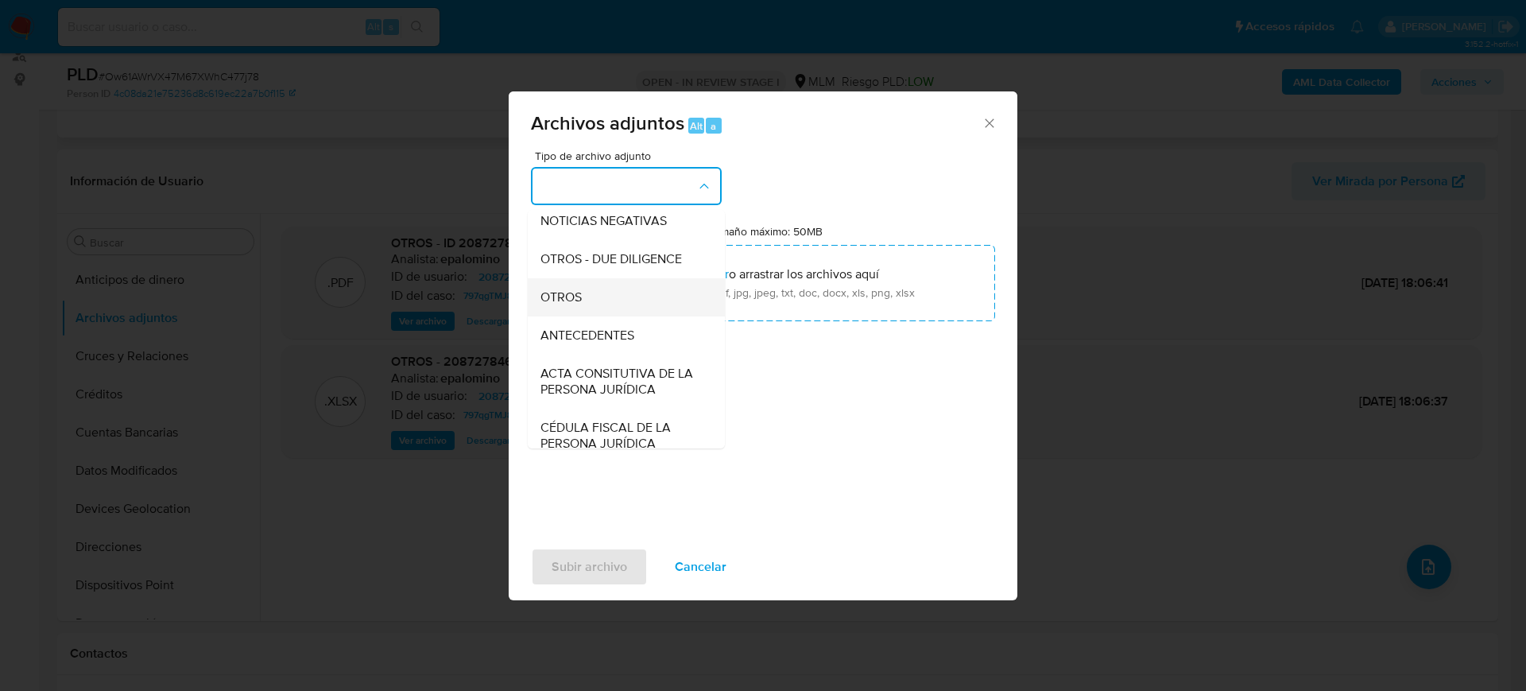
click at [579, 316] on div "OTROS" at bounding box center [622, 297] width 162 height 38
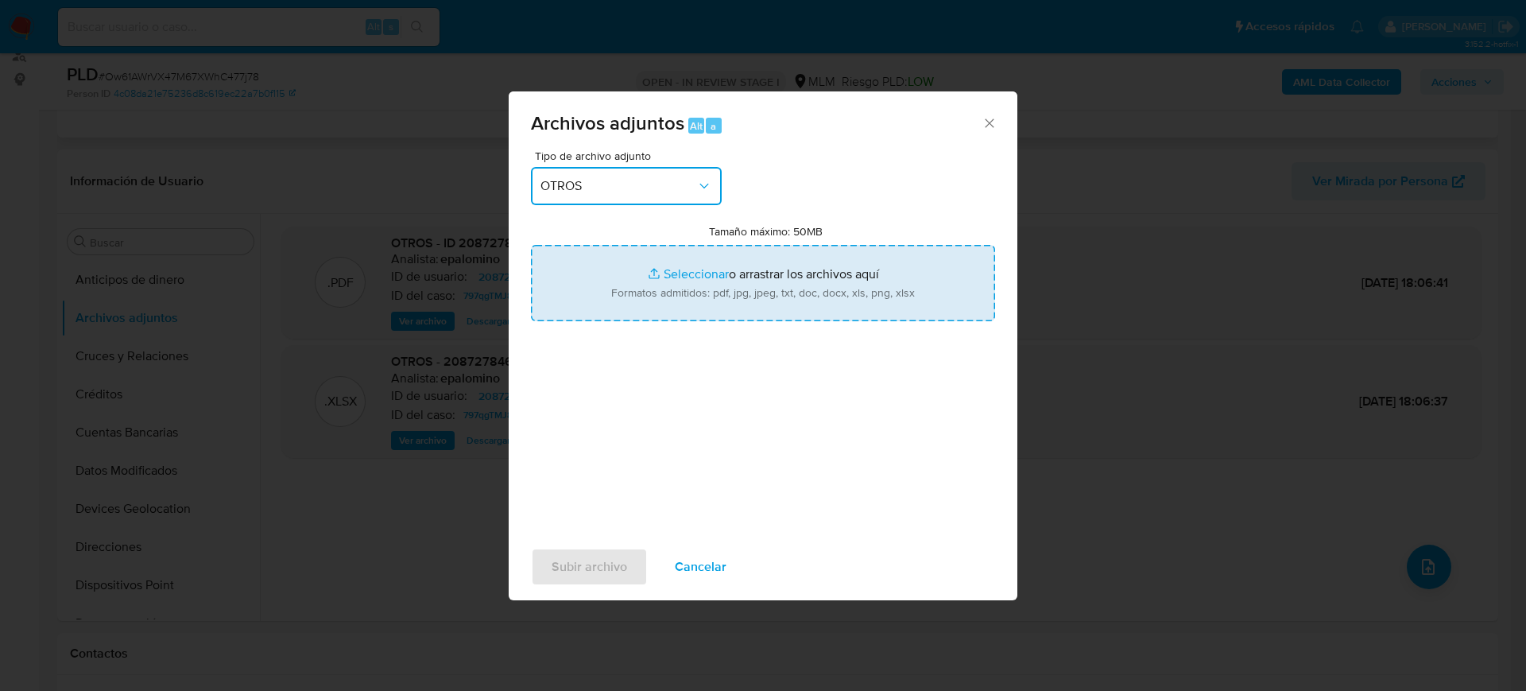
type input "C:\fakepath\2087278468_Yave Ruiz_Julio2025.pdf"
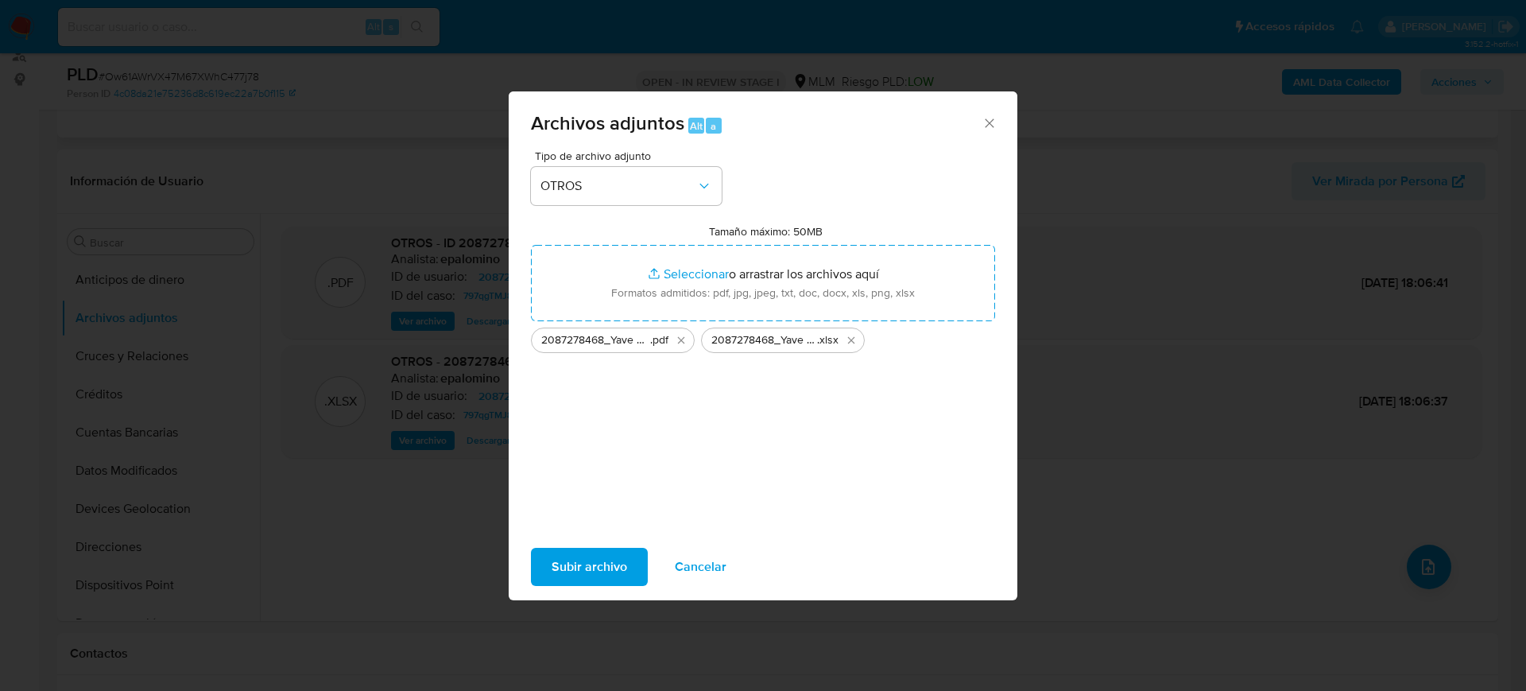
click at [572, 569] on span "Subir archivo" at bounding box center [590, 566] width 76 height 35
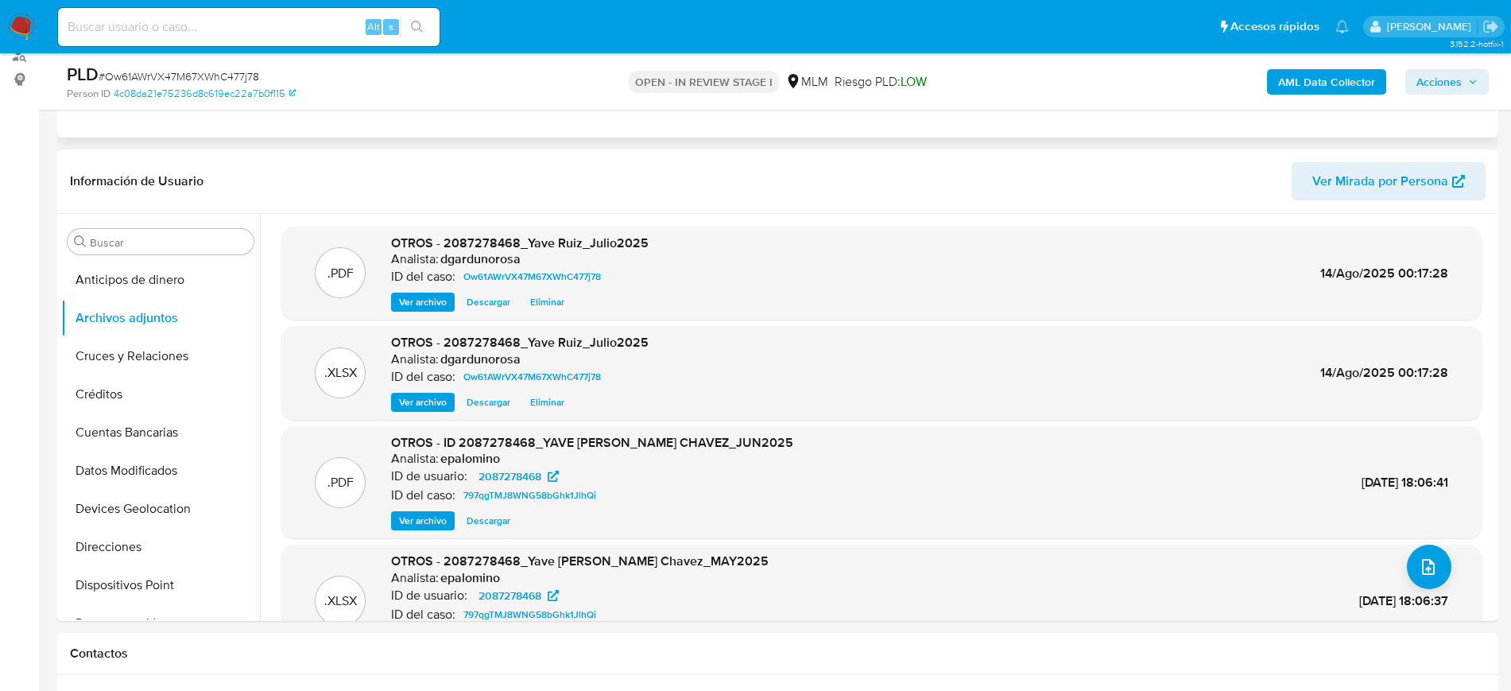
click at [1463, 89] on span "Acciones" at bounding box center [1447, 82] width 61 height 22
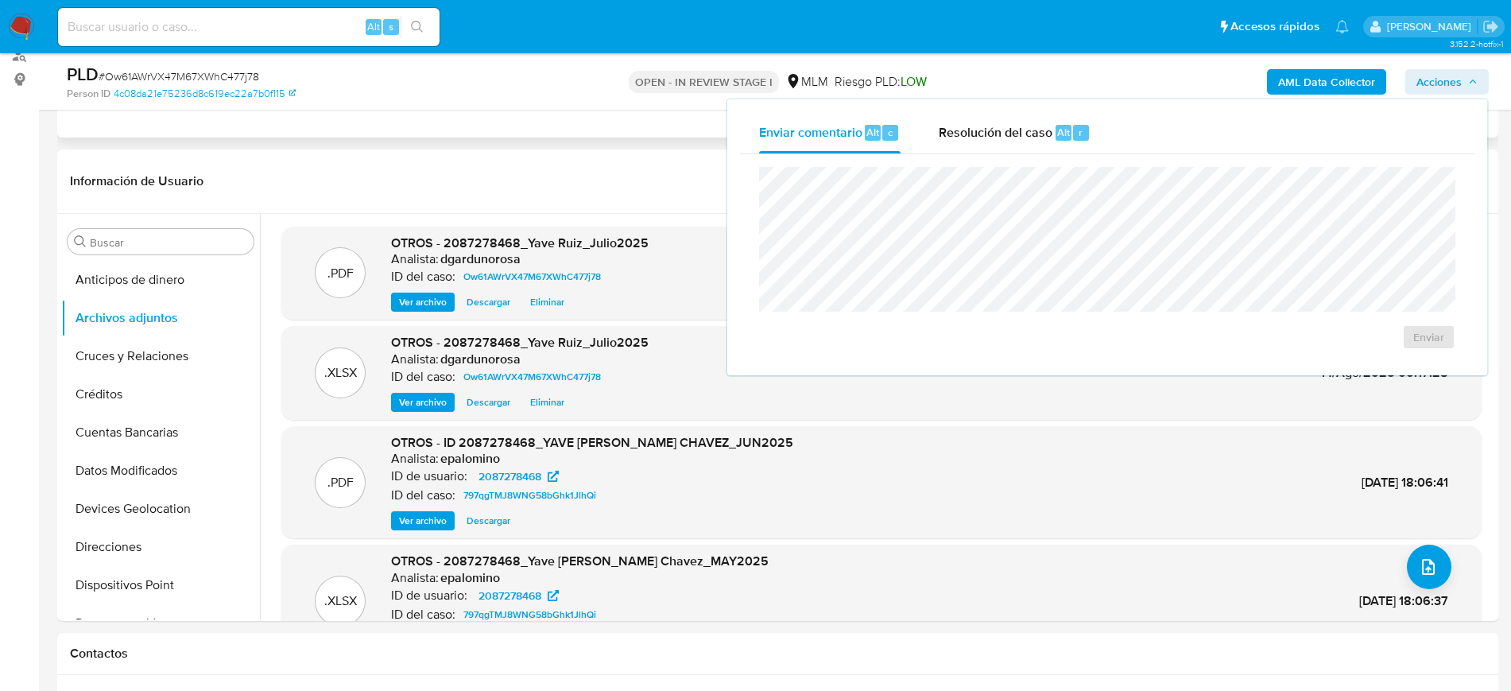
click at [1001, 156] on div "Enviar" at bounding box center [1107, 258] width 735 height 208
click at [992, 148] on div "Resolución del caso Alt r" at bounding box center [1015, 132] width 152 height 41
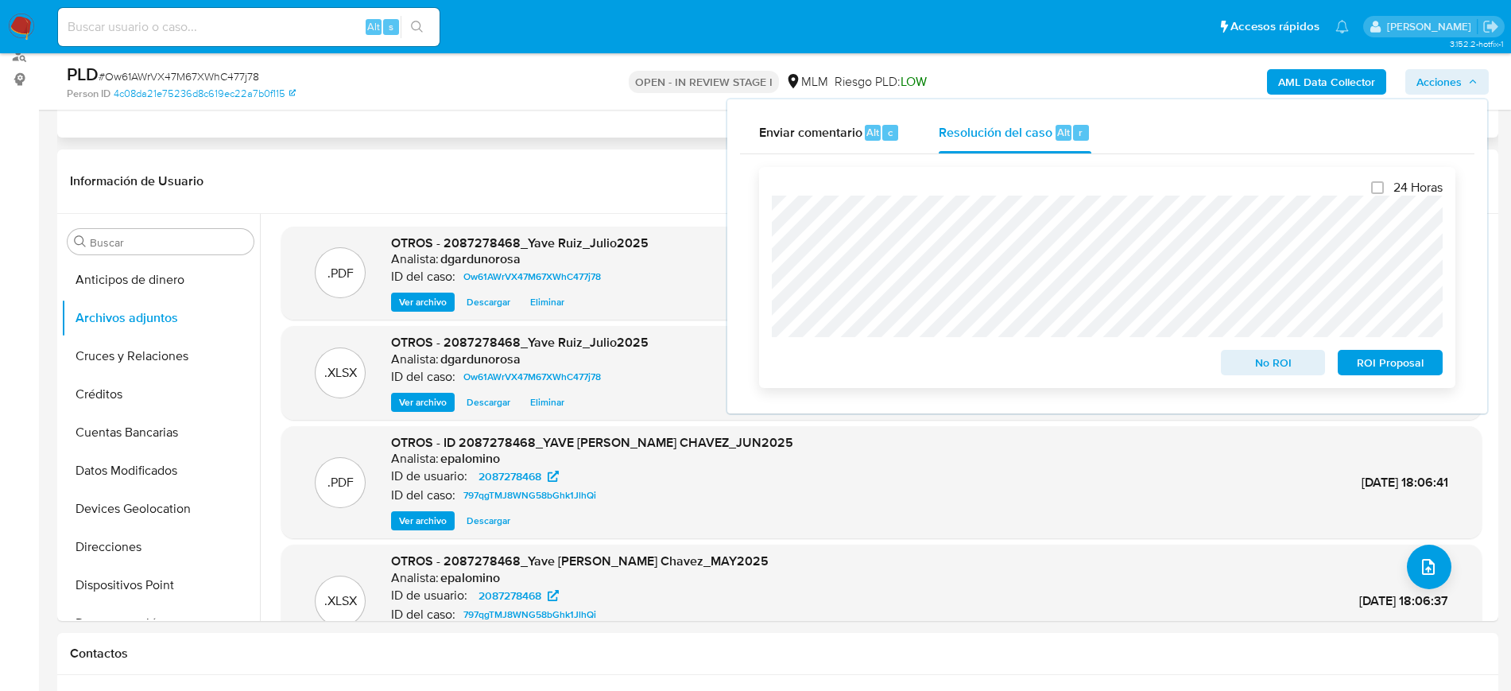
click at [1263, 357] on span "No ROI" at bounding box center [1273, 362] width 83 height 22
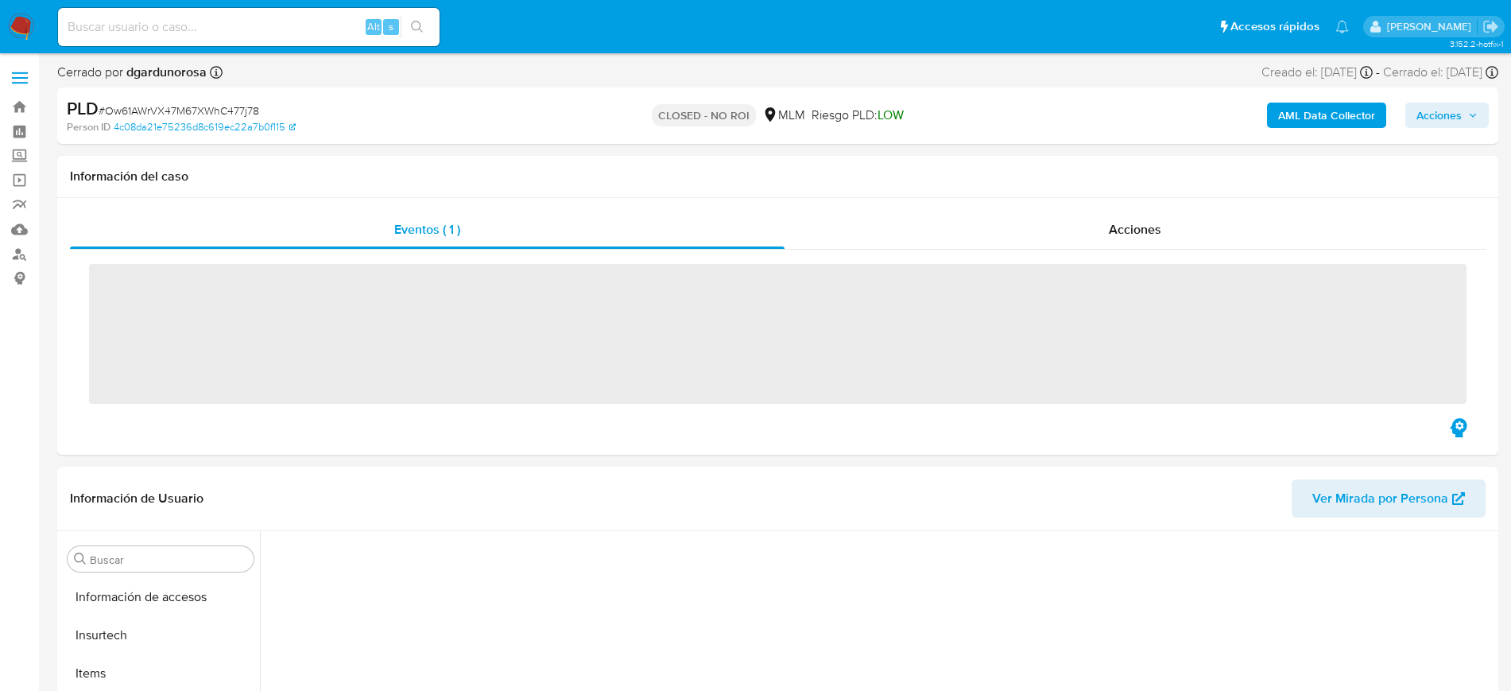
scroll to position [634, 0]
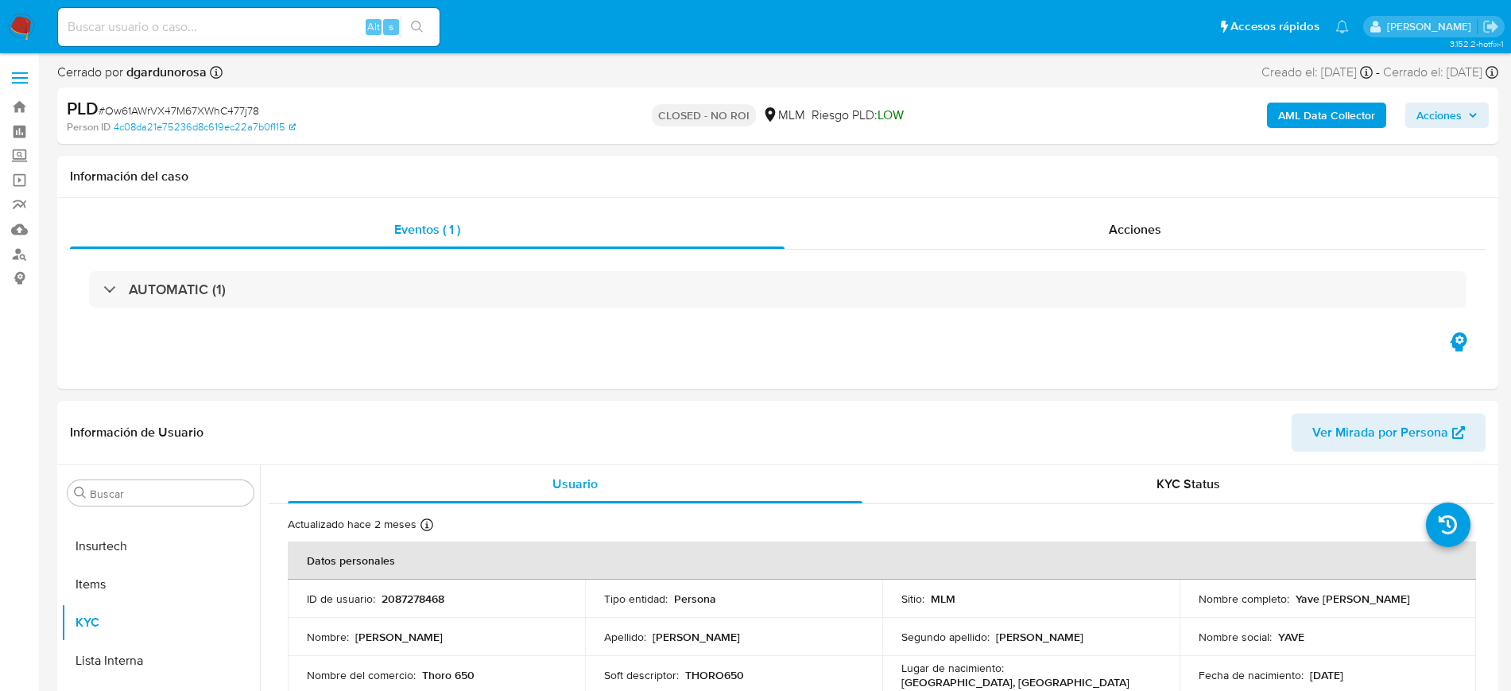
select select "10"
